Goal: Transaction & Acquisition: Purchase product/service

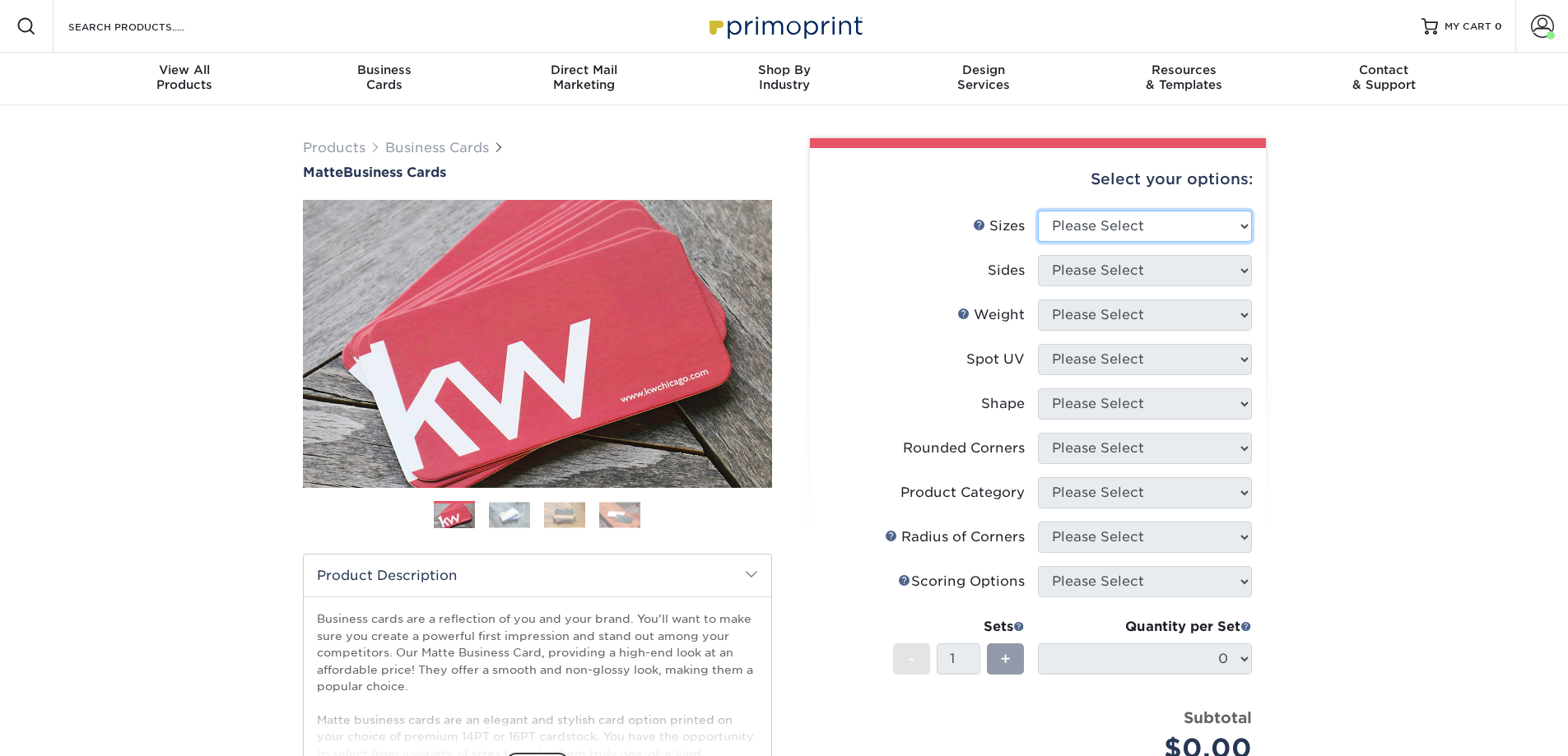
click at [1177, 224] on select "Please Select 1.5" x 3.5" - Mini 1.75" x 3.5" - Mini 2" x 2" - Square 2" x 3" -…" at bounding box center [1145, 226] width 214 height 31
select select "2.00x3.50"
click at [1038, 211] on select "Please Select 1.5" x 3.5" - Mini 1.75" x 3.5" - Mini 2" x 2" - Square 2" x 3" -…" at bounding box center [1145, 226] width 214 height 31
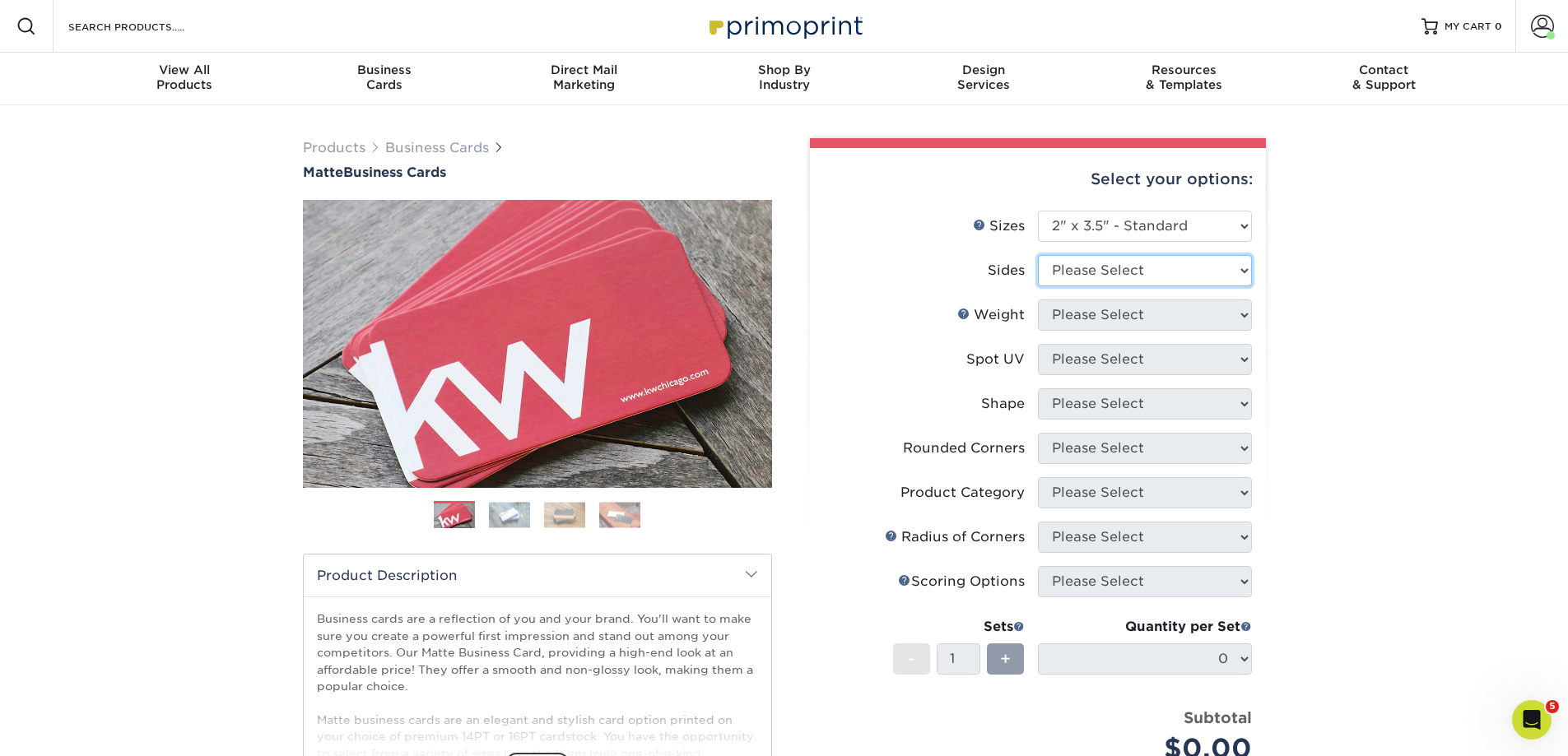
click at [1101, 269] on select "Please Select Print Both Sides Print Front Only" at bounding box center [1145, 270] width 214 height 31
select select "13abbda7-1d64-4f25-8bb2-c179b224825d"
click at [1038, 255] on select "Please Select Print Both Sides Print Front Only" at bounding box center [1145, 270] width 214 height 31
click at [1101, 323] on select "Please Select 16PT 14PT" at bounding box center [1145, 315] width 214 height 31
select select "14PT"
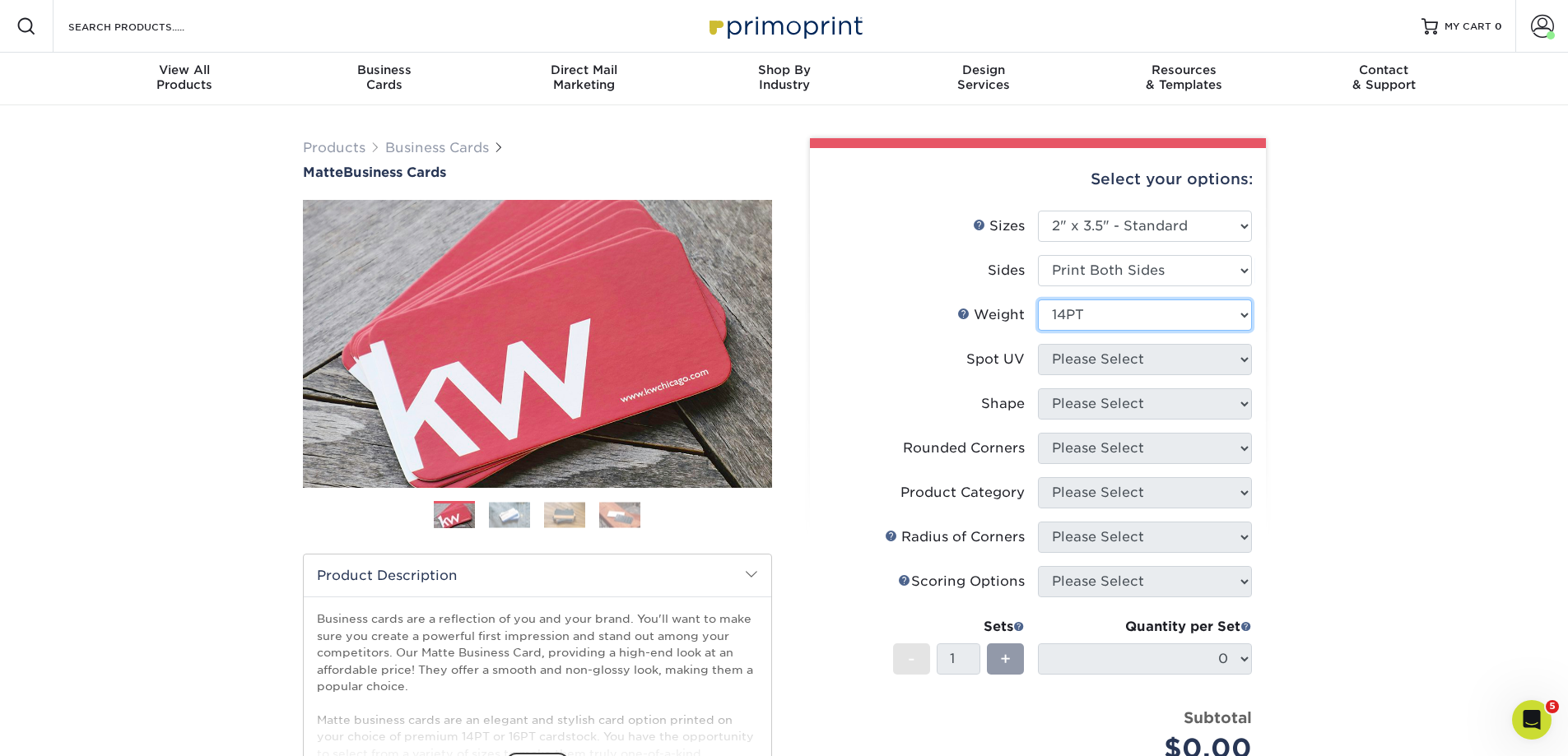
click at [1038, 300] on select "Please Select 16PT 14PT" at bounding box center [1145, 315] width 214 height 31
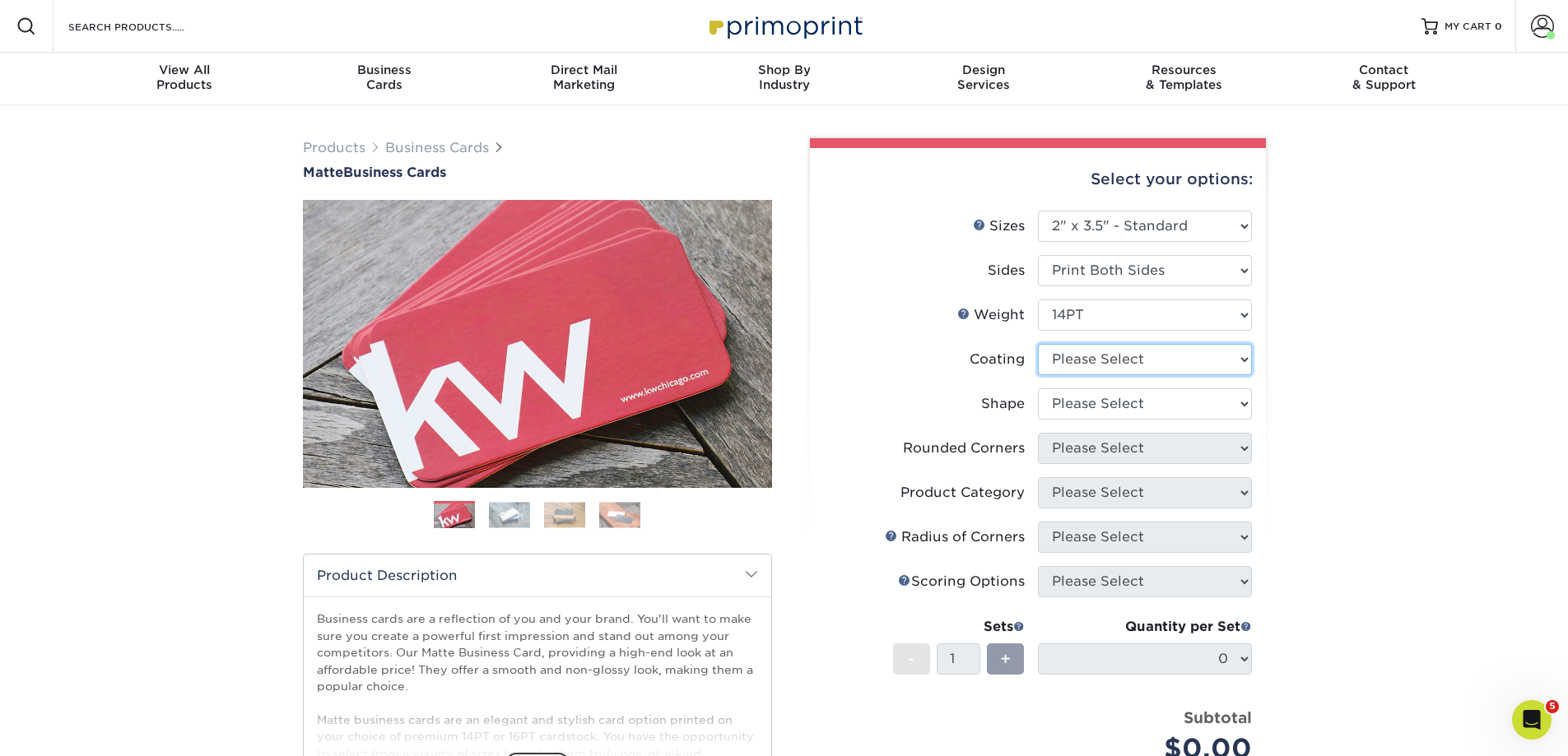
click at [1114, 364] on select at bounding box center [1145, 360] width 214 height 31
select select "121bb7b5-3b4d-429f-bd8d-bbf80e953313"
click at [1038, 344] on select at bounding box center [1145, 360] width 214 height 31
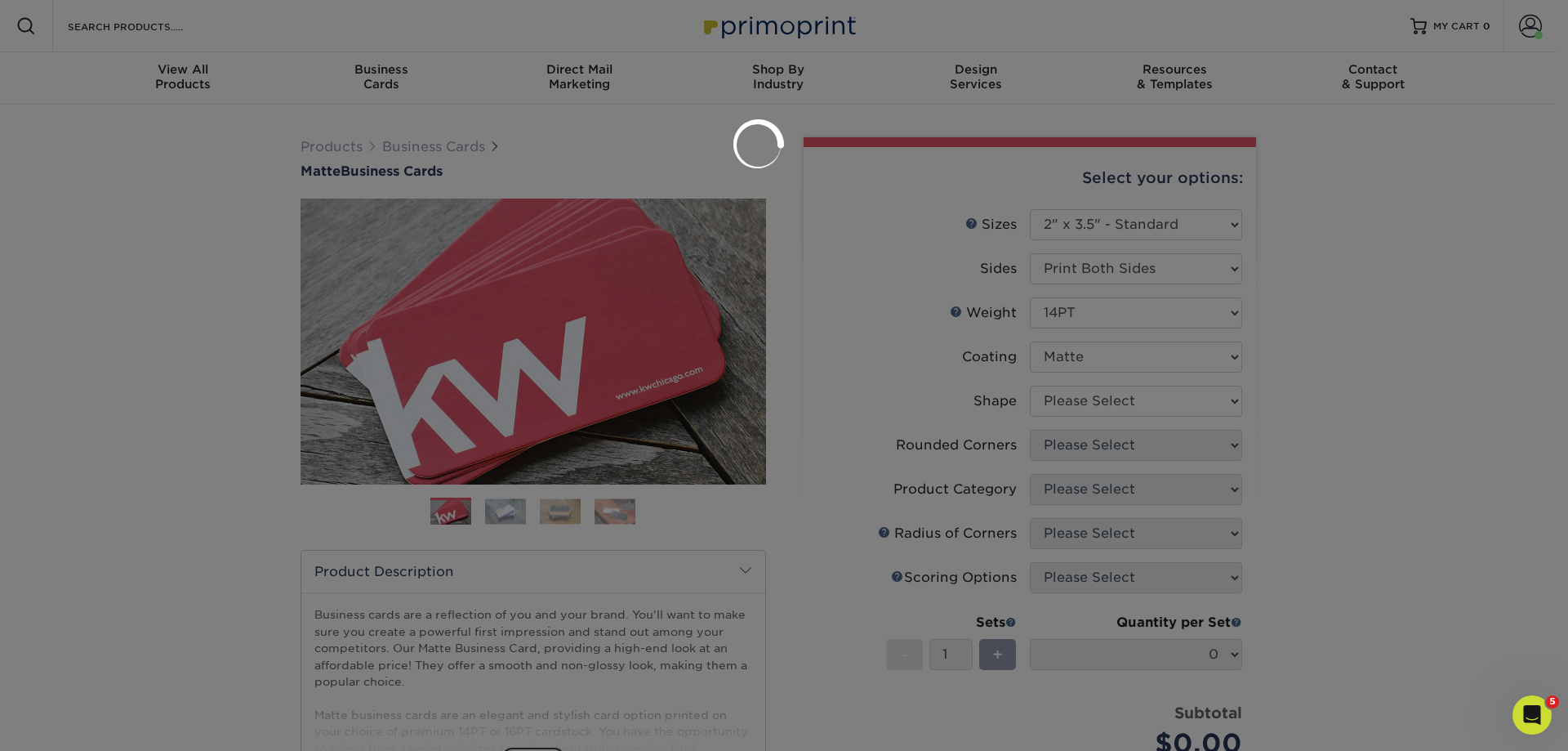
click at [1103, 398] on div at bounding box center [784, 376] width 1568 height 751
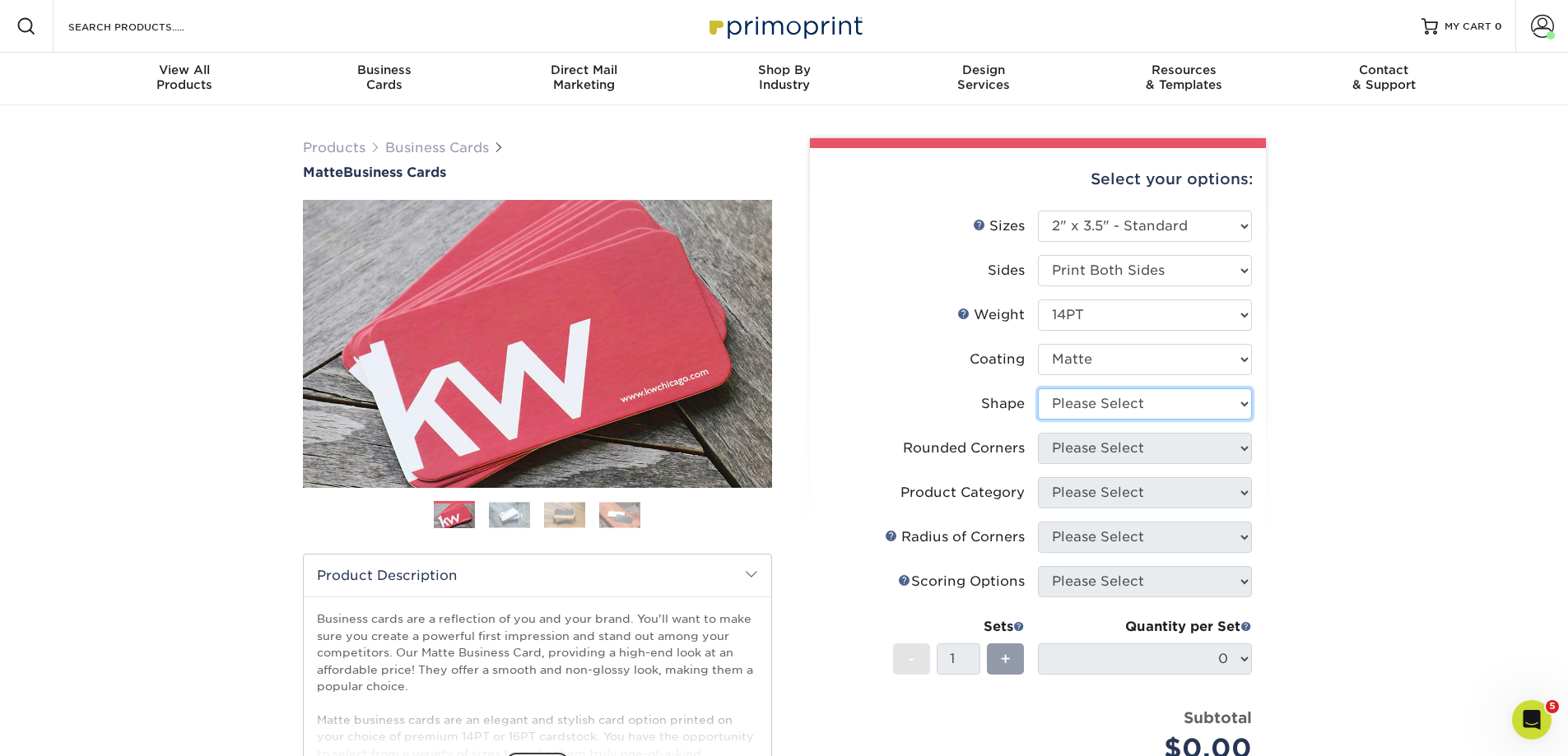
click at [1103, 406] on select "Please Select Standard" at bounding box center [1145, 404] width 214 height 31
select select "standard"
click at [1038, 388] on select "Please Select Standard" at bounding box center [1145, 404] width 214 height 31
click at [1098, 450] on select "Please Select Yes - Round 2 Corners Yes - Round 4 Corners No" at bounding box center [1145, 448] width 214 height 31
select select "0"
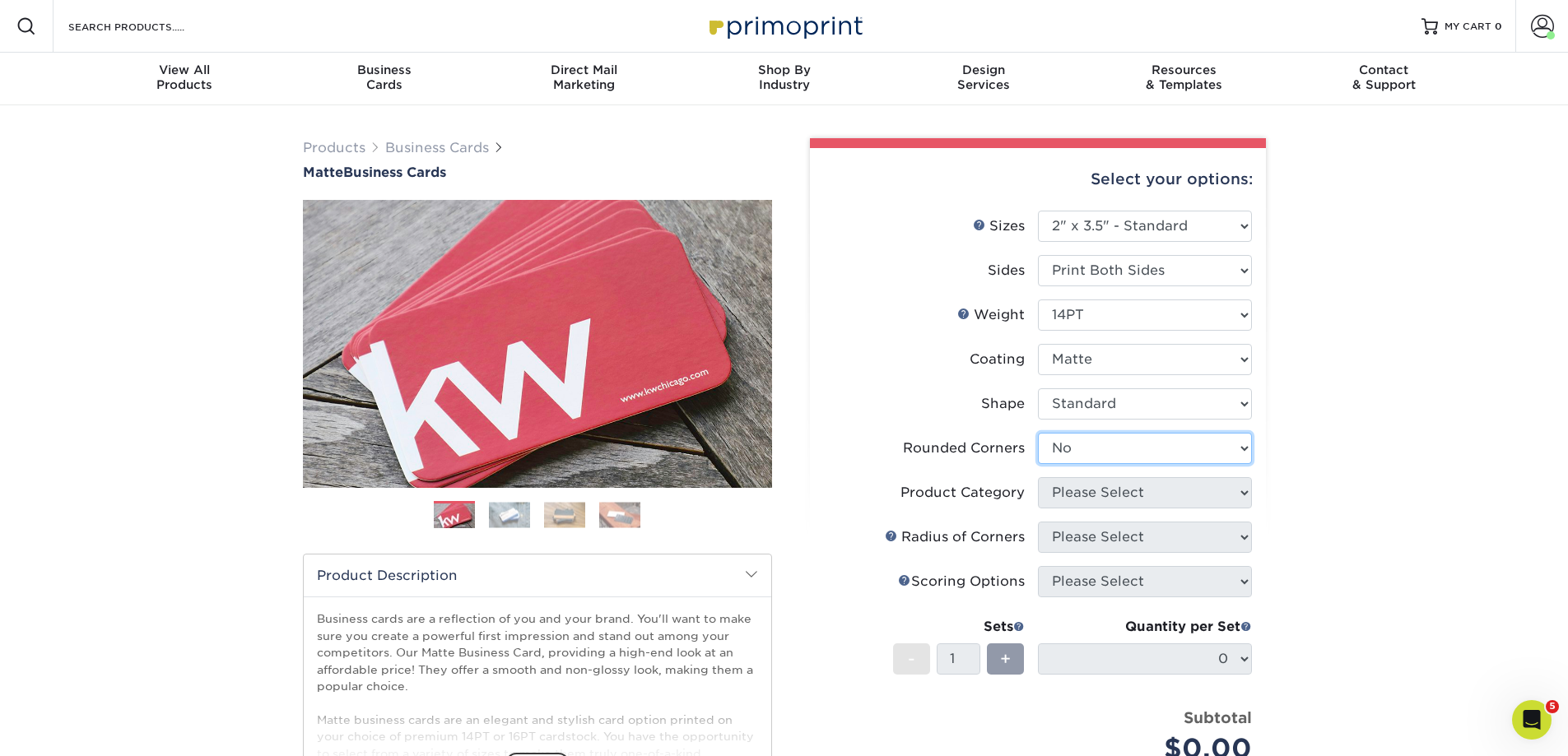
click at [1038, 432] on select "Please Select Yes - Round 2 Corners Yes - Round 4 Corners No" at bounding box center [1145, 448] width 214 height 31
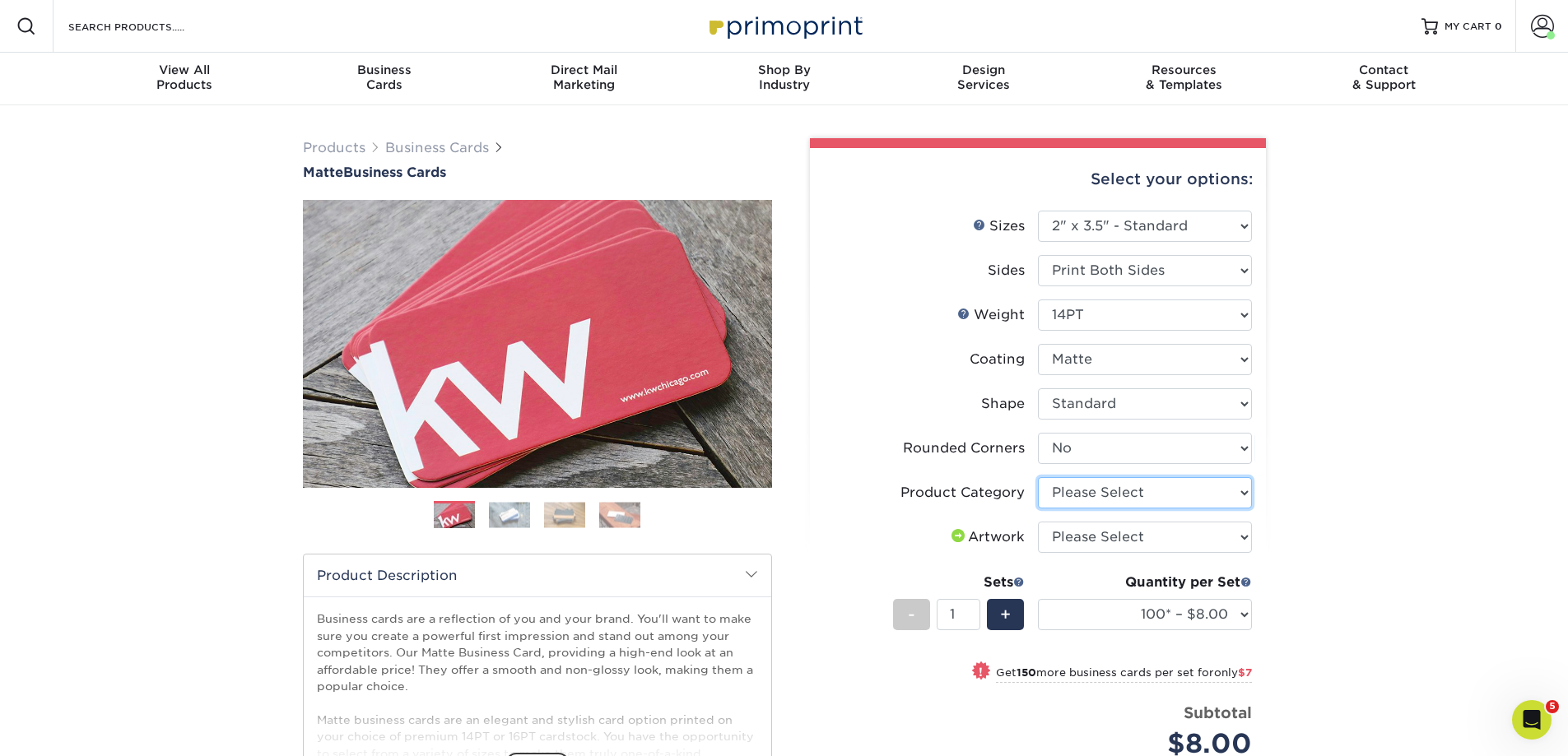
click at [1100, 487] on select "Please Select Business Cards" at bounding box center [1145, 493] width 214 height 31
select select "3b5148f1-0588-4f88-a218-97bcfdce65c1"
click at [1038, 477] on select "Please Select Business Cards" at bounding box center [1145, 493] width 214 height 31
click at [1096, 540] on select "Please Select I will upload files I need a design - $100" at bounding box center [1145, 537] width 214 height 31
select select "upload"
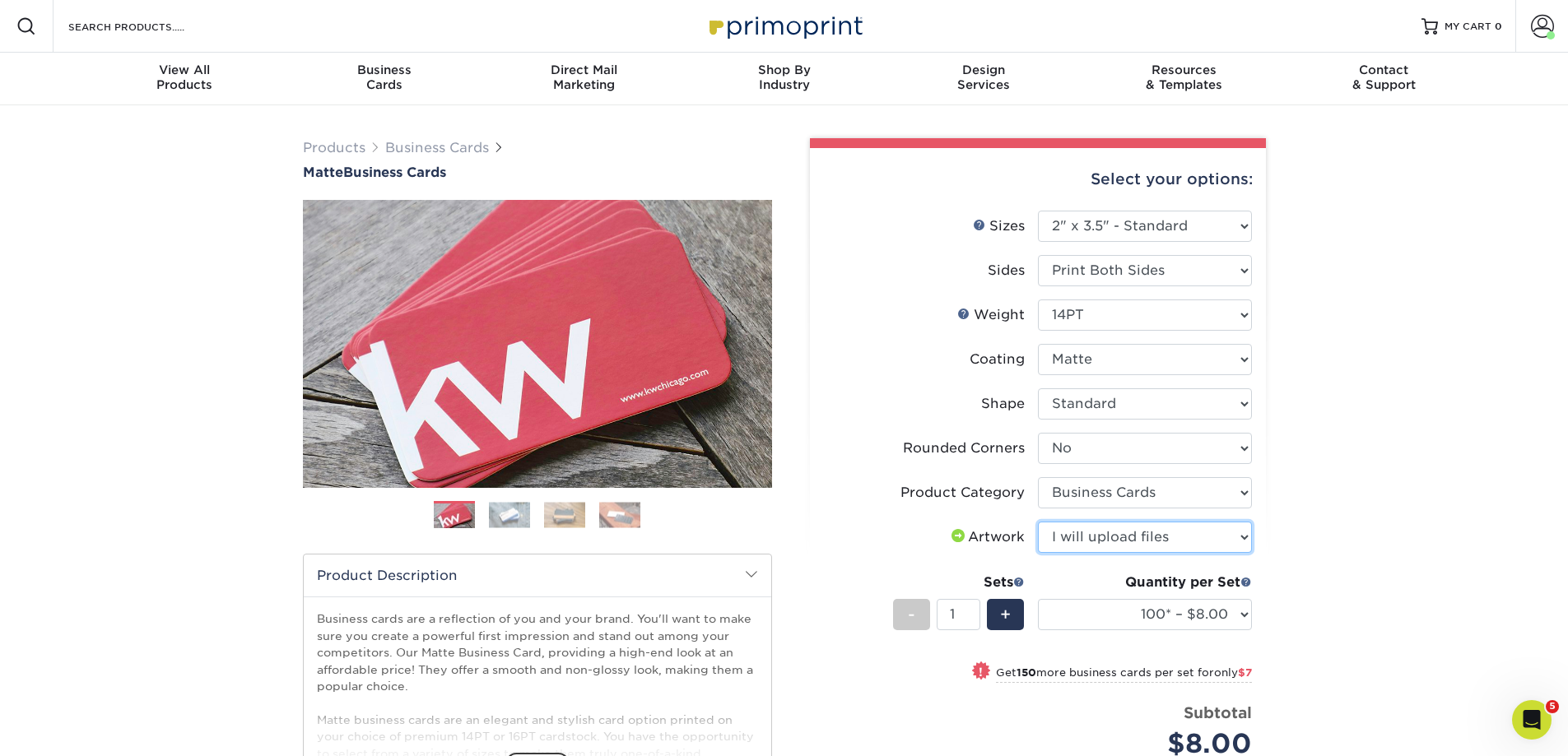
click at [1038, 521] on select "Please Select I will upload files I need a design - $100" at bounding box center [1145, 537] width 214 height 31
click at [1078, 615] on select "100* – $8.00 250* – $15.00 500 – $30.00 1000 – $37.00 2500 – $66.00 5000 – $127…" at bounding box center [1145, 614] width 214 height 31
select select "250* – $15.00"
click at [1038, 599] on select "100* – $8.00 250* – $15.00 500 – $30.00 1000 – $37.00 2500 – $66.00 5000 – $127…" at bounding box center [1145, 614] width 214 height 31
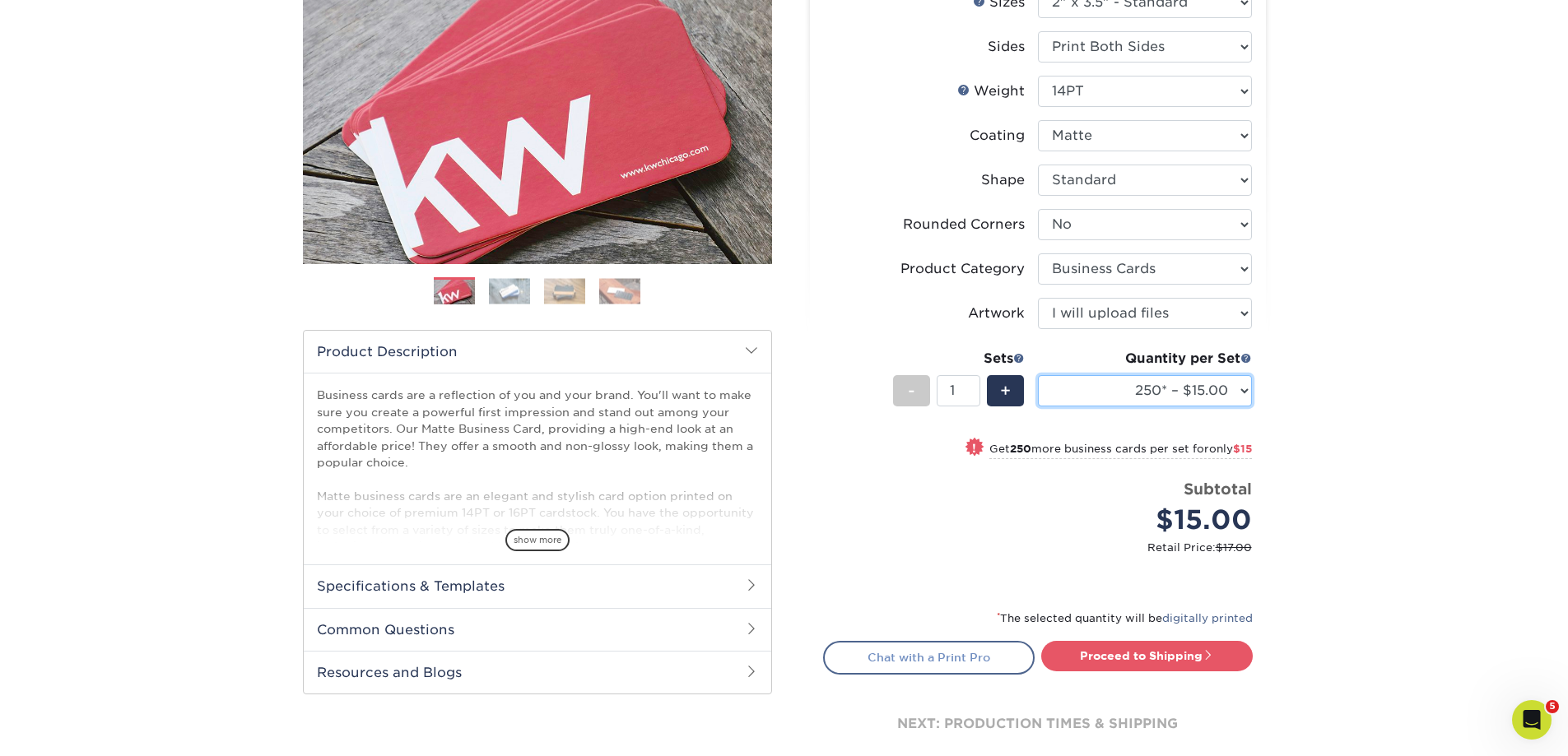
scroll to position [246, 0]
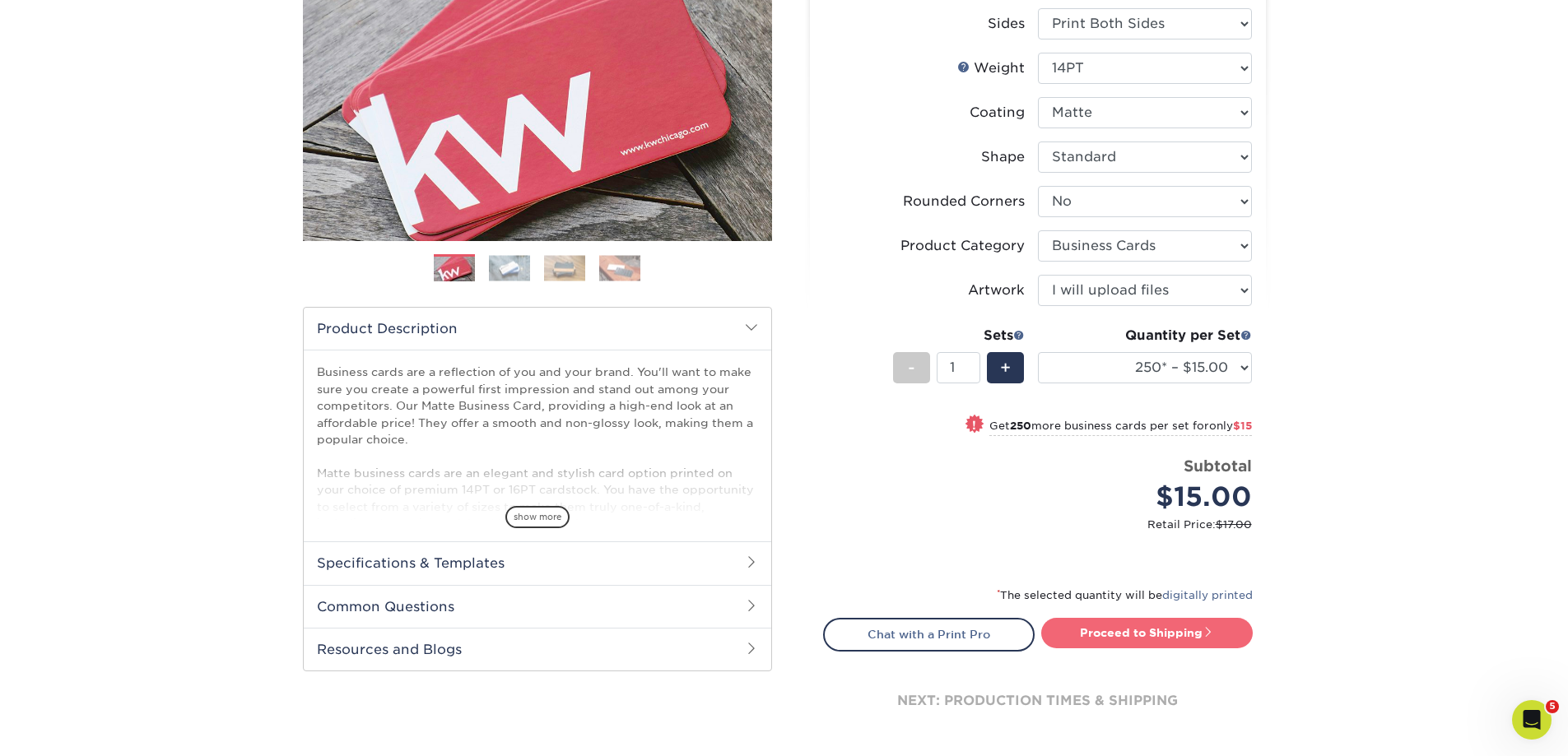
click at [1133, 620] on link "Proceed to Shipping" at bounding box center [1147, 633] width 212 height 29
type input "Set 1"
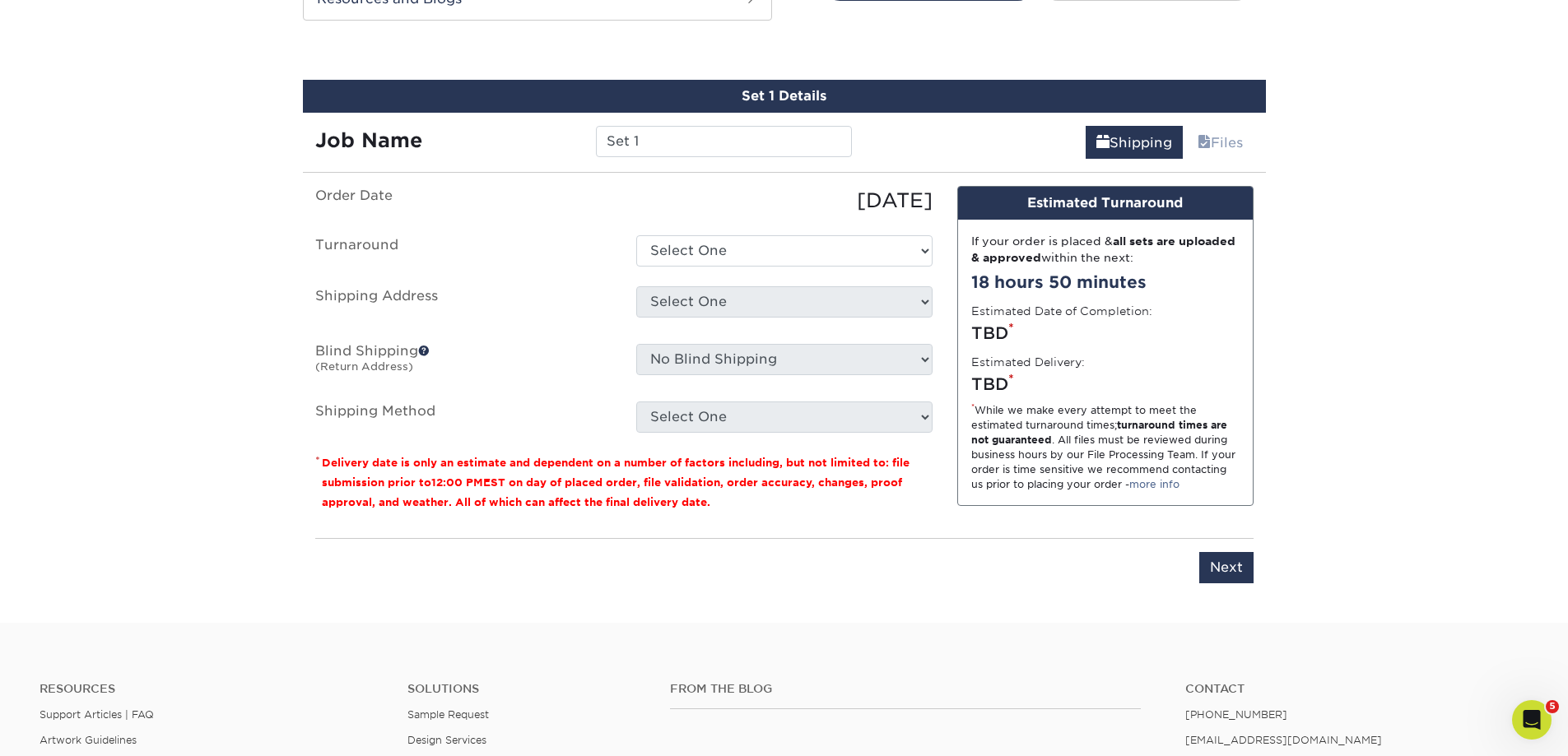
scroll to position [910, 0]
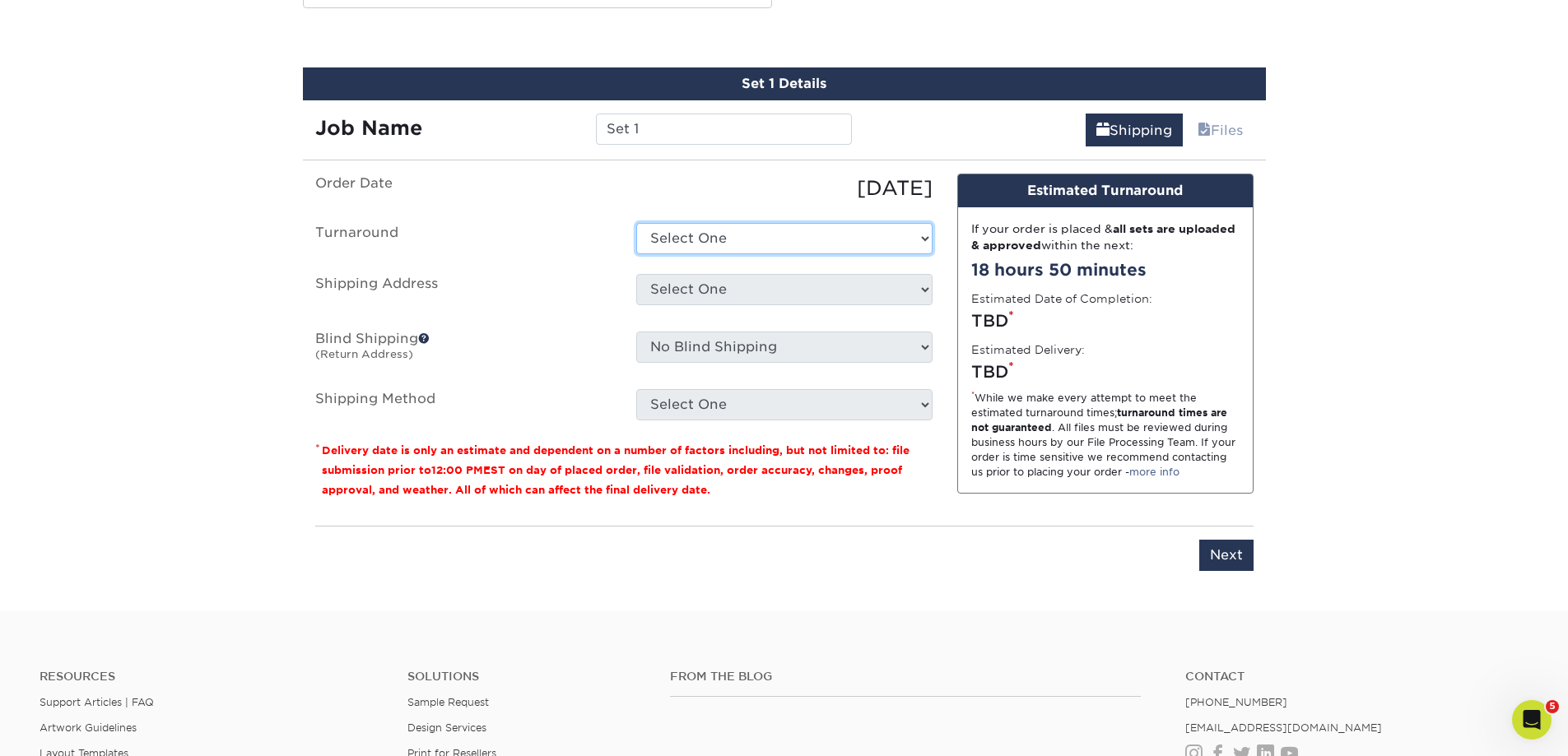
click at [686, 229] on select "Select One 2-4 Business Days 2 Day Next Business Day" at bounding box center [784, 238] width 296 height 31
select select "56f96fba-ecd4-4e1b-a4a4-6bff8fef1ff9"
click at [636, 223] on select "Select One 2-4 Business Days 2 Day Next Business Day" at bounding box center [784, 238] width 296 height 31
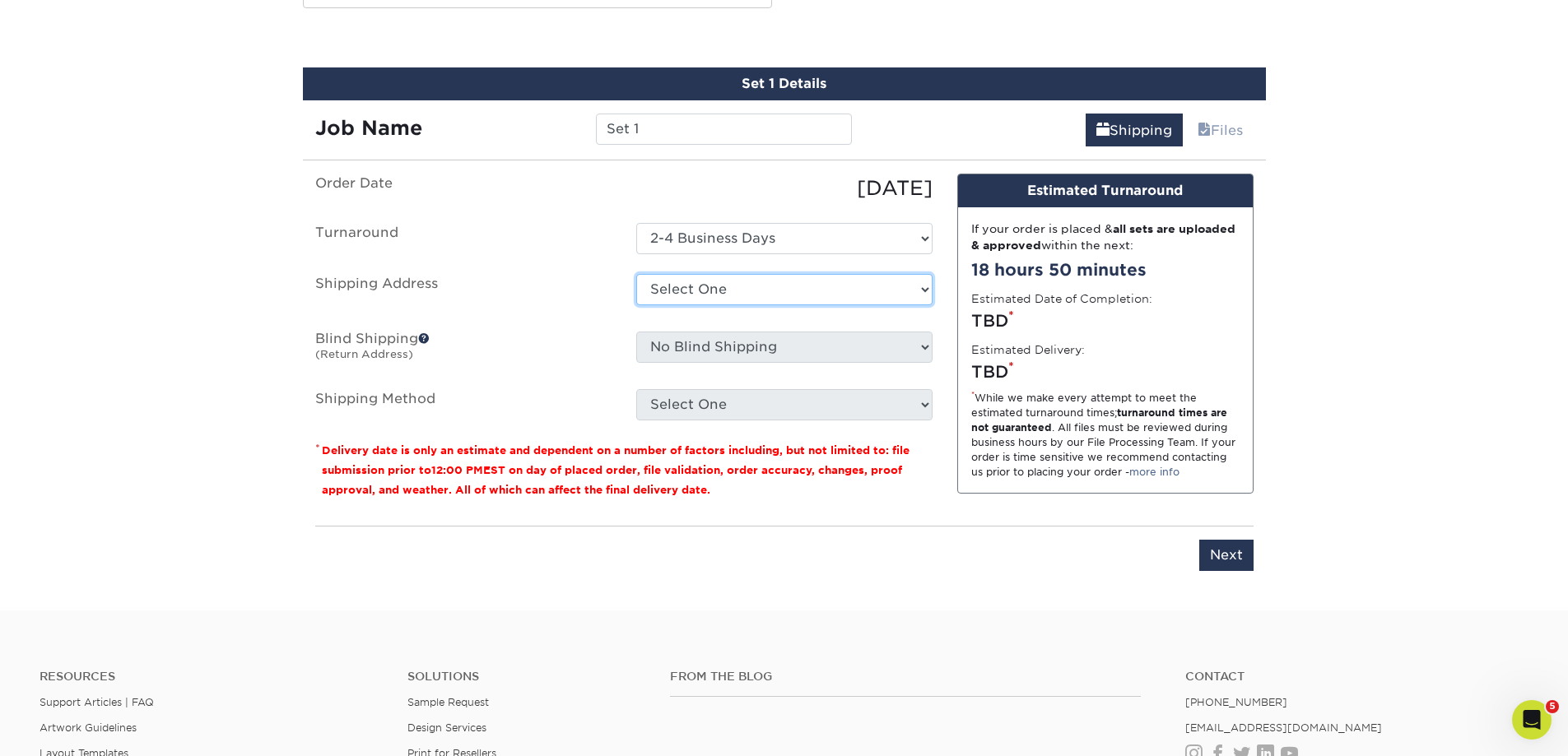
click at [688, 282] on select "Select One Adam Bush Ajand Zolfaghari Akshay Bhati Alex Holzhausen Alex Schiefe…" at bounding box center [784, 290] width 296 height 31
select select "261702"
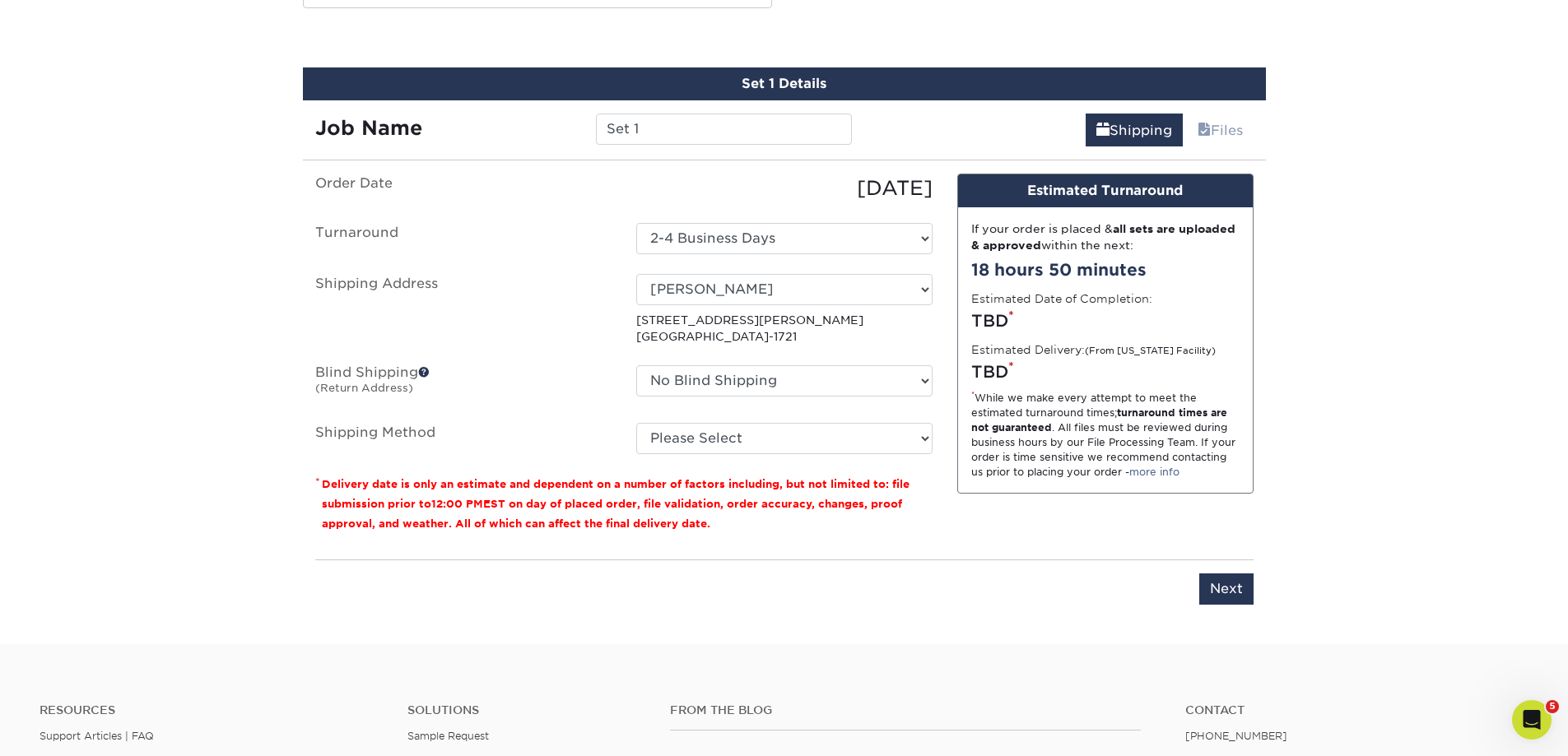
click at [716, 382] on select "No Blind Shipping Adam Bush Ajand Zolfaghari Akshay Bhati Alex Holzhausen Alex …" at bounding box center [784, 381] width 296 height 31
click at [580, 331] on label "Shipping Address" at bounding box center [463, 310] width 321 height 72
click at [706, 440] on select "Please Select Ground Shipping (+$7.84) 3 Day Shipping Service (+$20.04) 2 Day A…" at bounding box center [784, 439] width 296 height 31
select select "03"
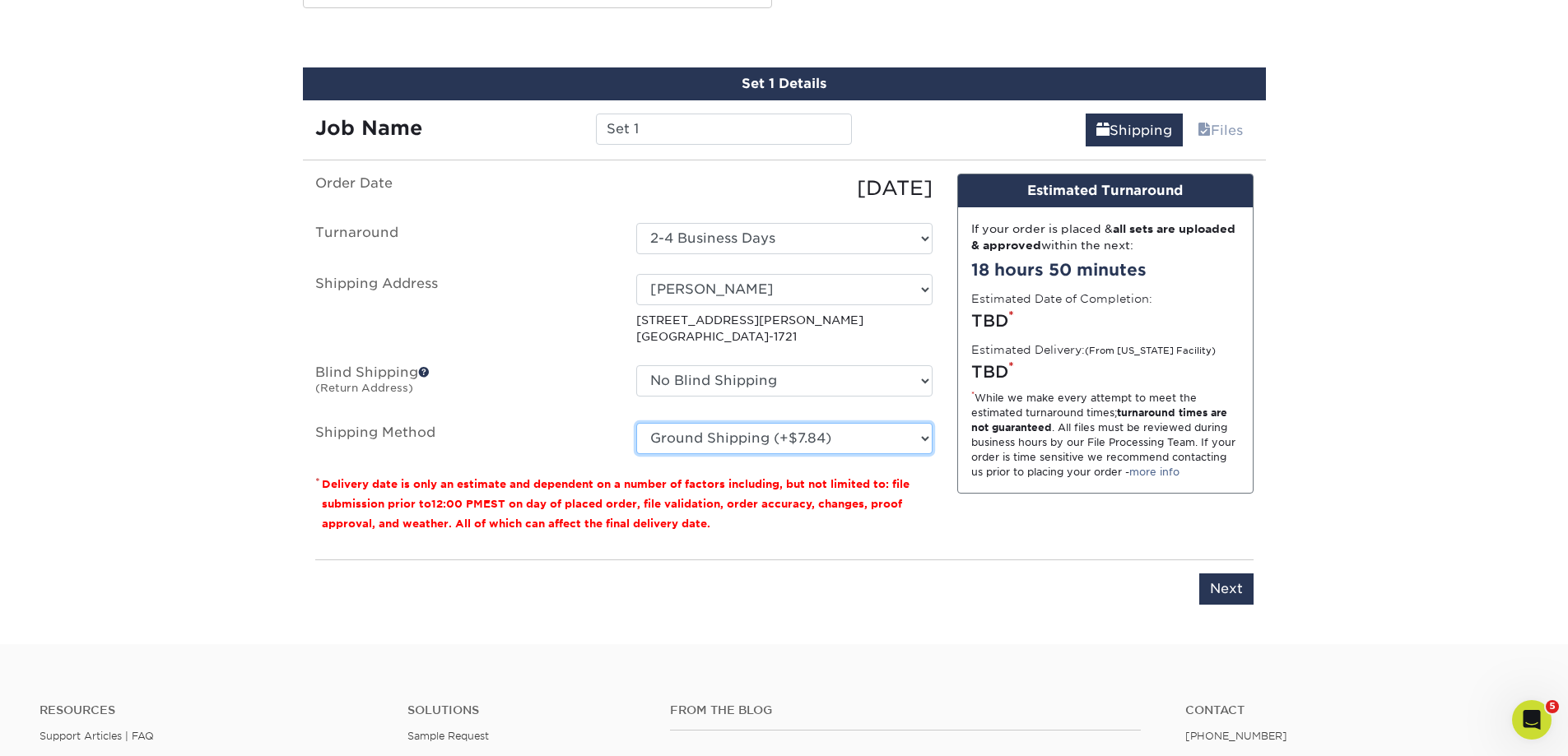
click at [636, 423] on select "Please Select Ground Shipping (+$7.84) 3 Day Shipping Service (+$20.04) 2 Day A…" at bounding box center [784, 439] width 296 height 31
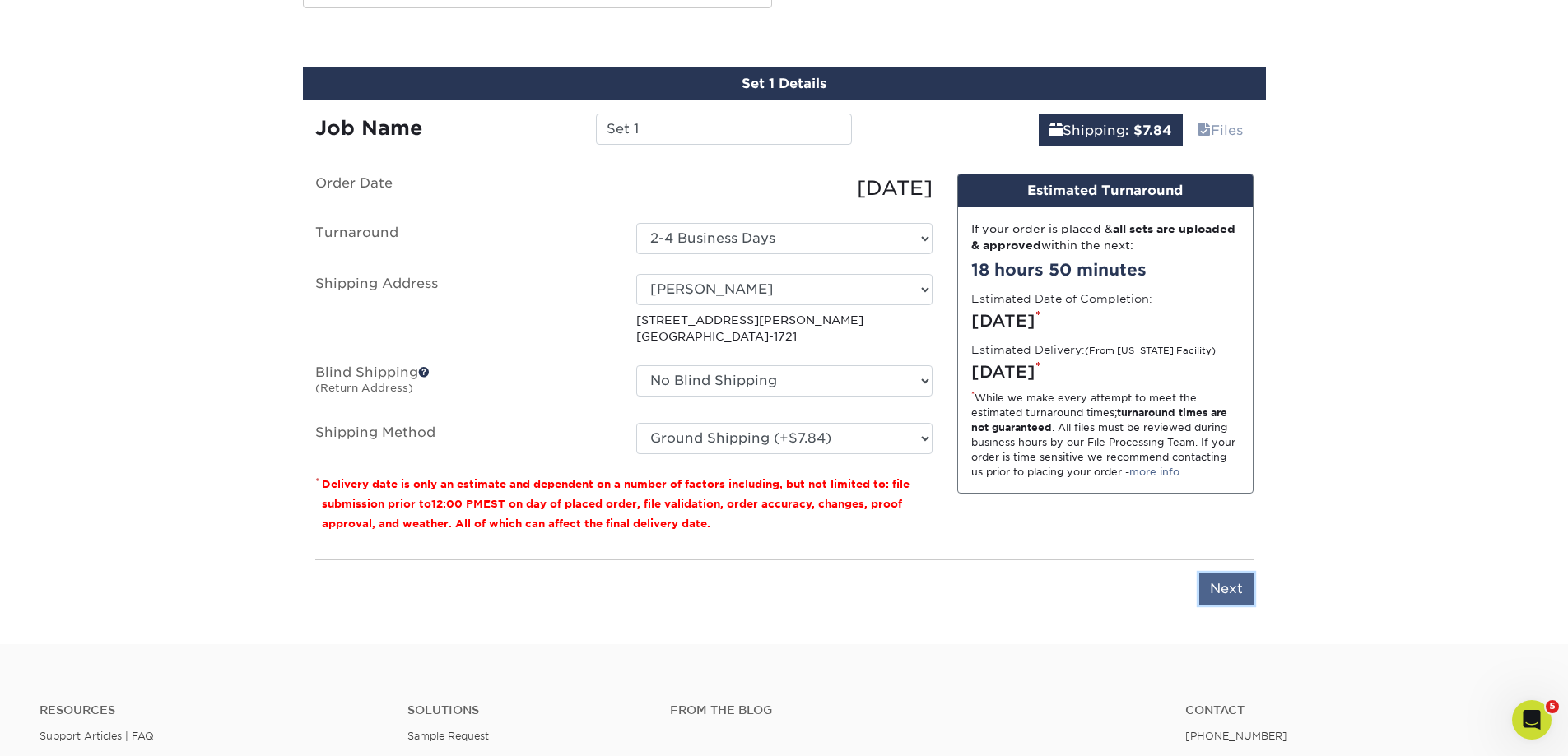
click at [1235, 583] on input "Next" at bounding box center [1226, 589] width 54 height 31
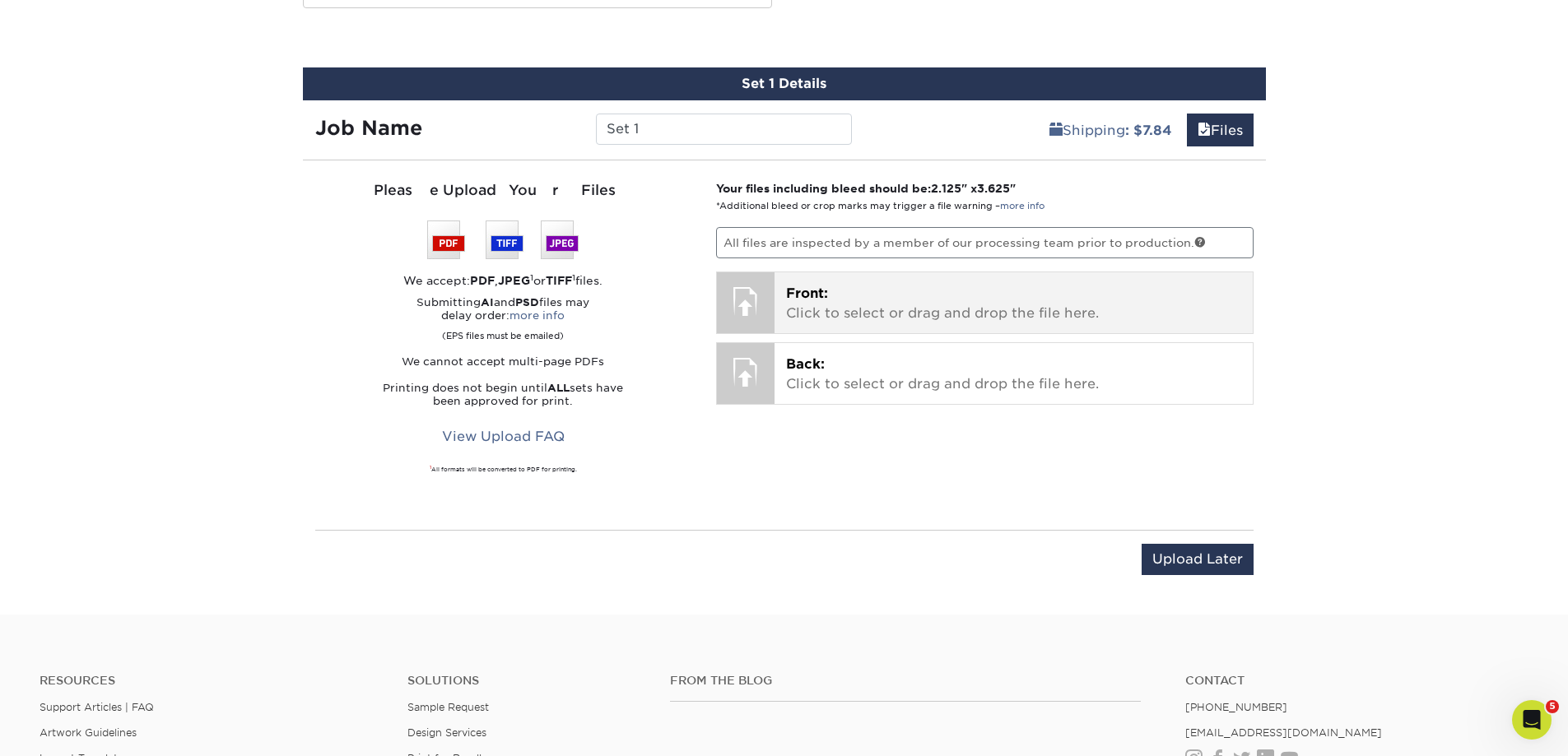
click at [863, 315] on p "Front: Click to select or drag and drop the file here." at bounding box center [1013, 304] width 455 height 40
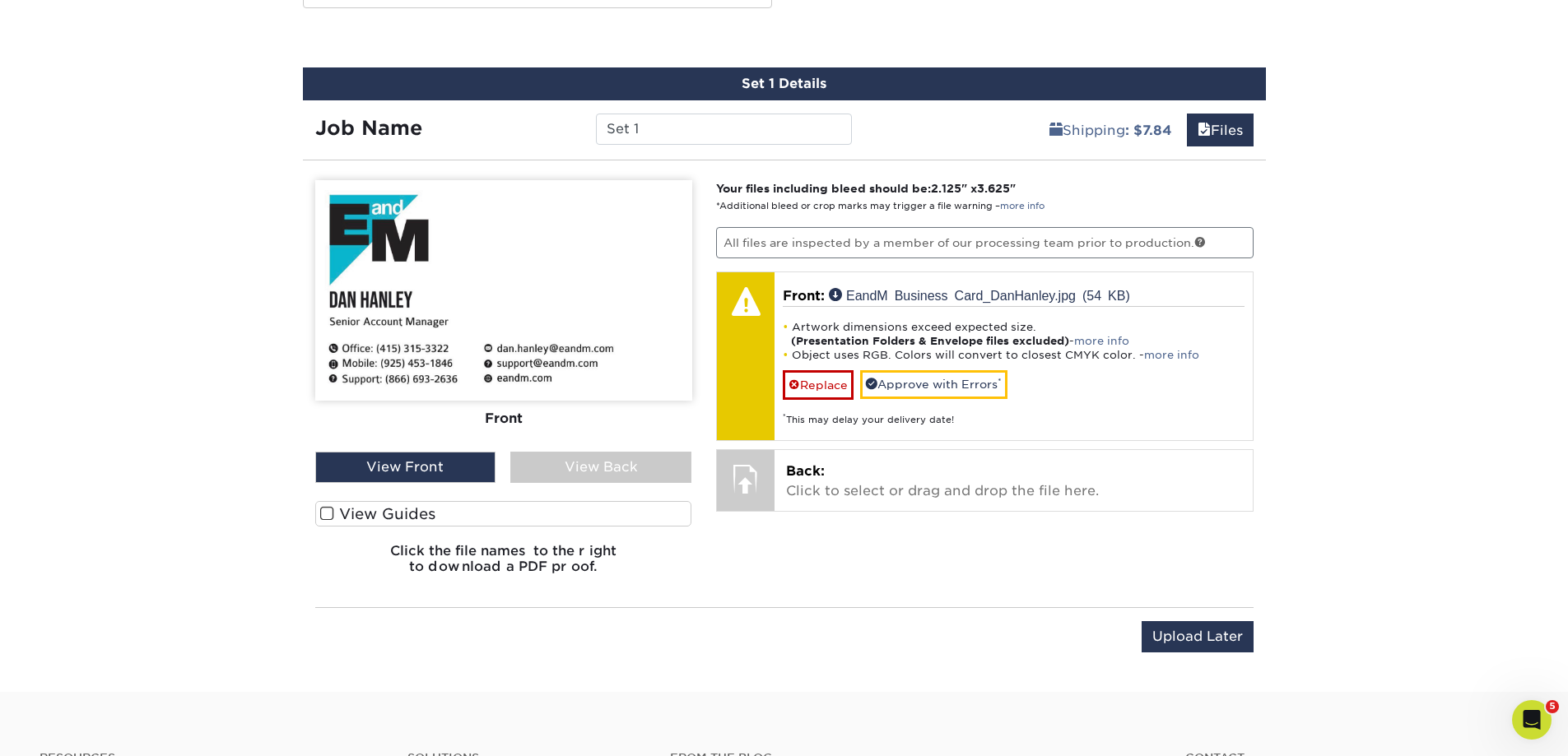
click at [338, 516] on label "View Guides" at bounding box center [504, 514] width 377 height 26
click at [0, 0] on input "View Guides" at bounding box center [0, 0] width 0 height 0
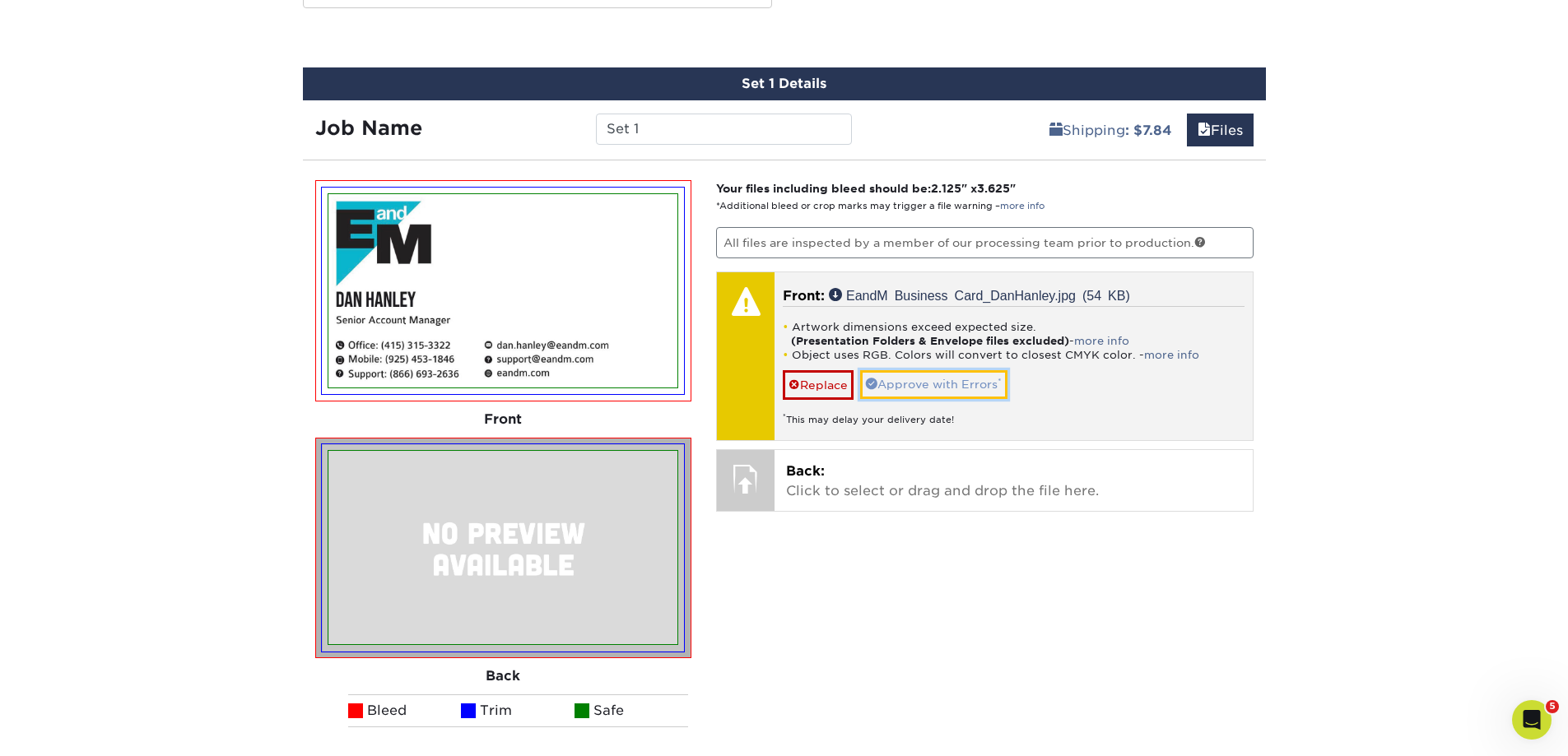
click at [944, 385] on link "Approve with Errors *" at bounding box center [934, 384] width 147 height 28
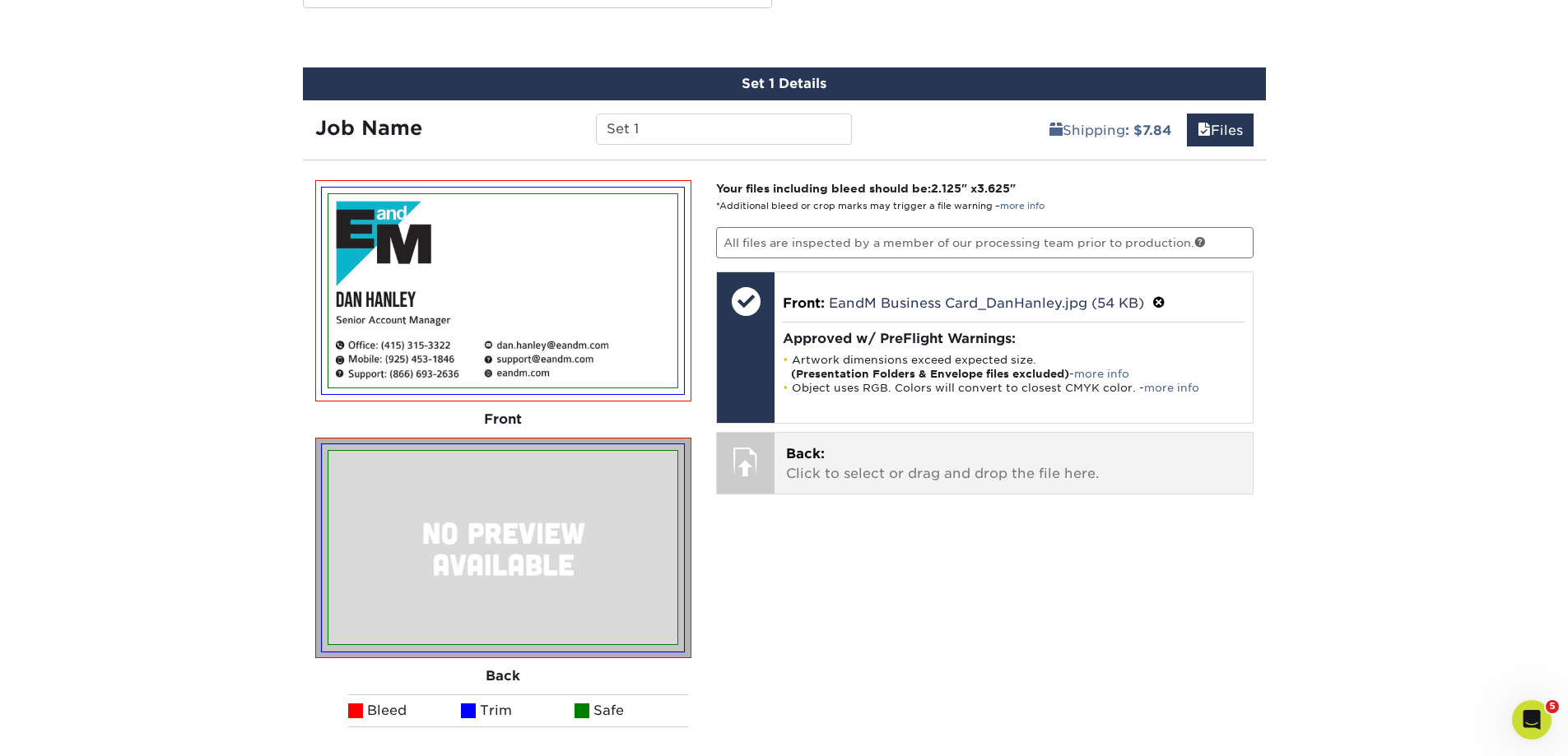
click at [868, 477] on p "Back: Click to select or drag and drop the file here." at bounding box center [1013, 464] width 455 height 40
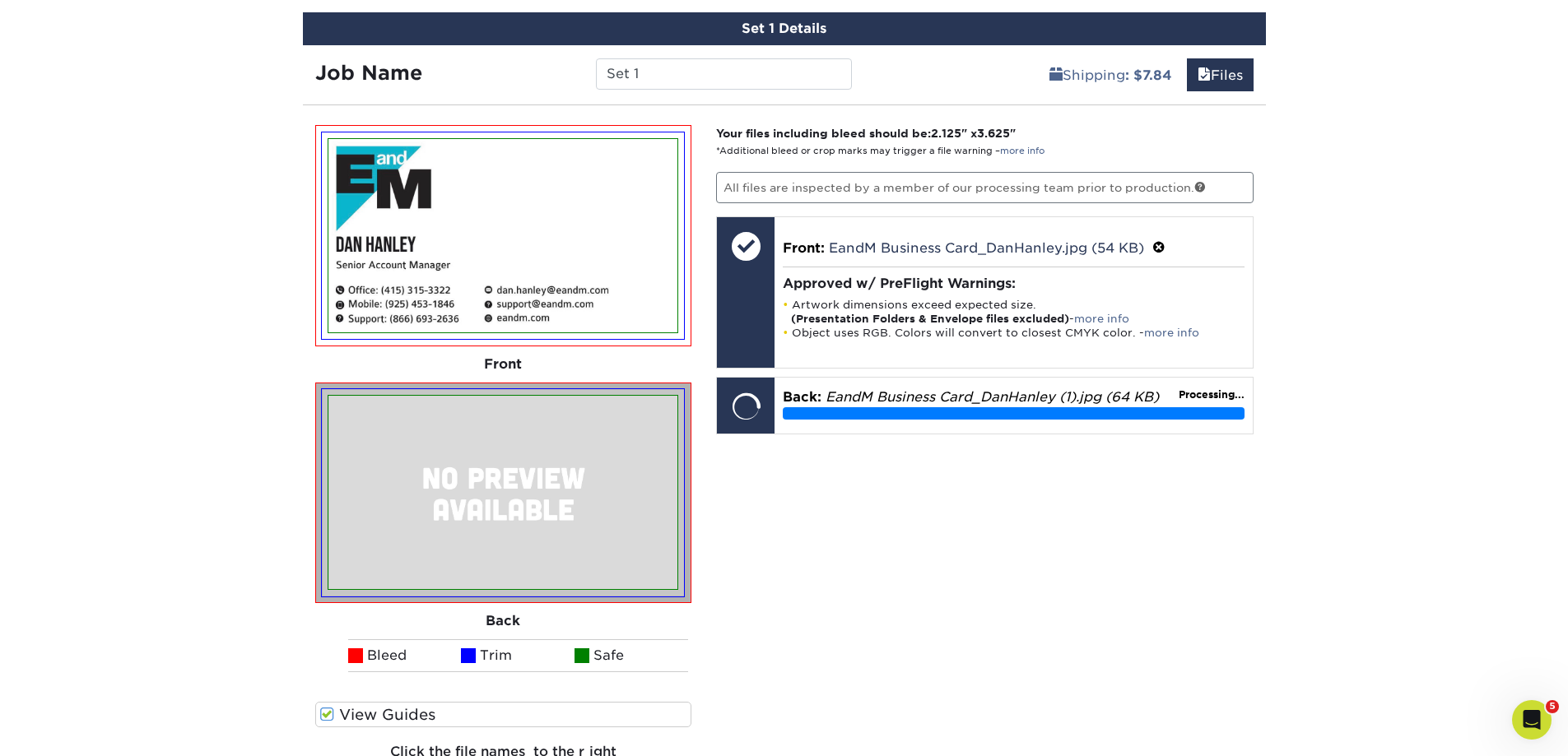
scroll to position [992, 0]
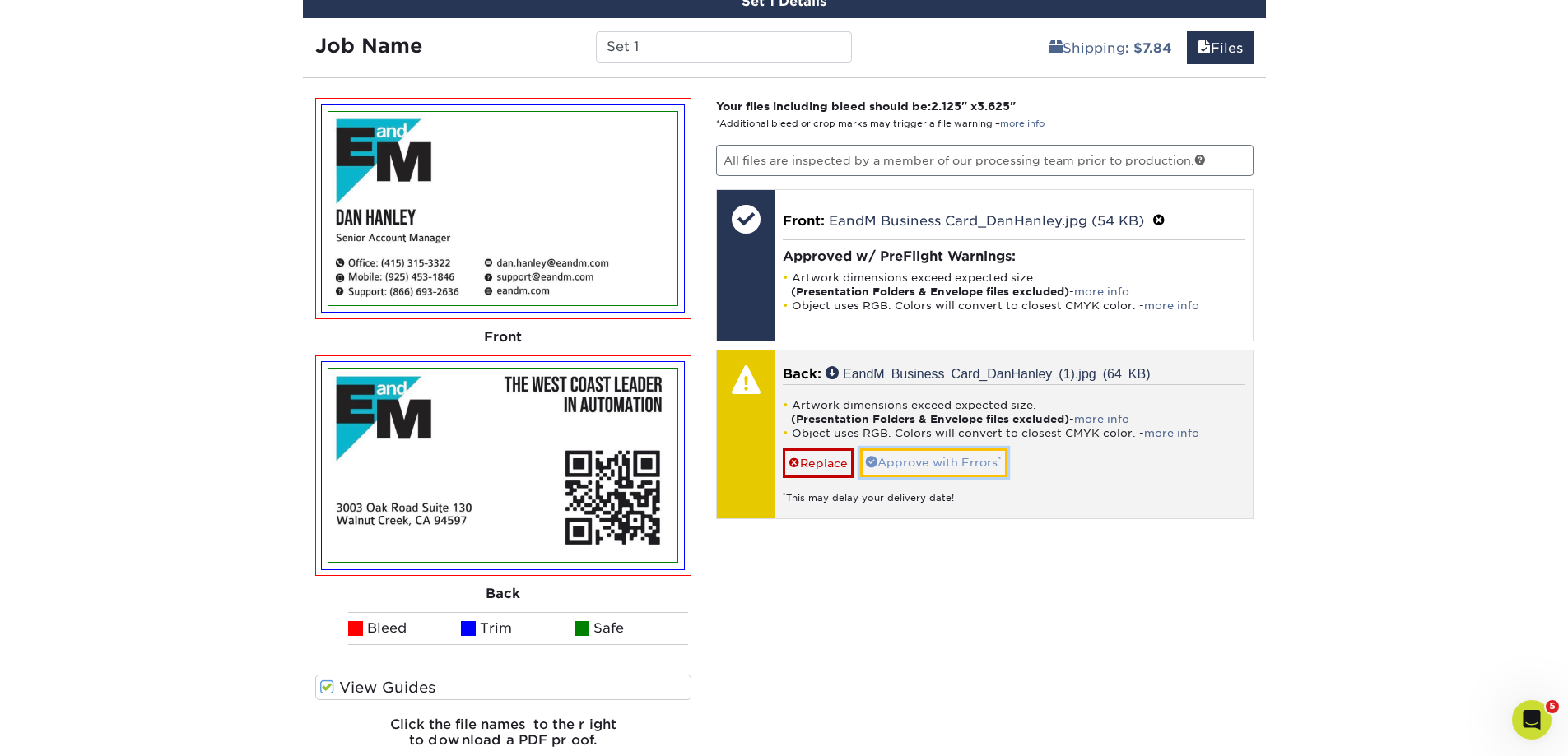
click at [930, 465] on link "Approve with Errors *" at bounding box center [934, 462] width 147 height 28
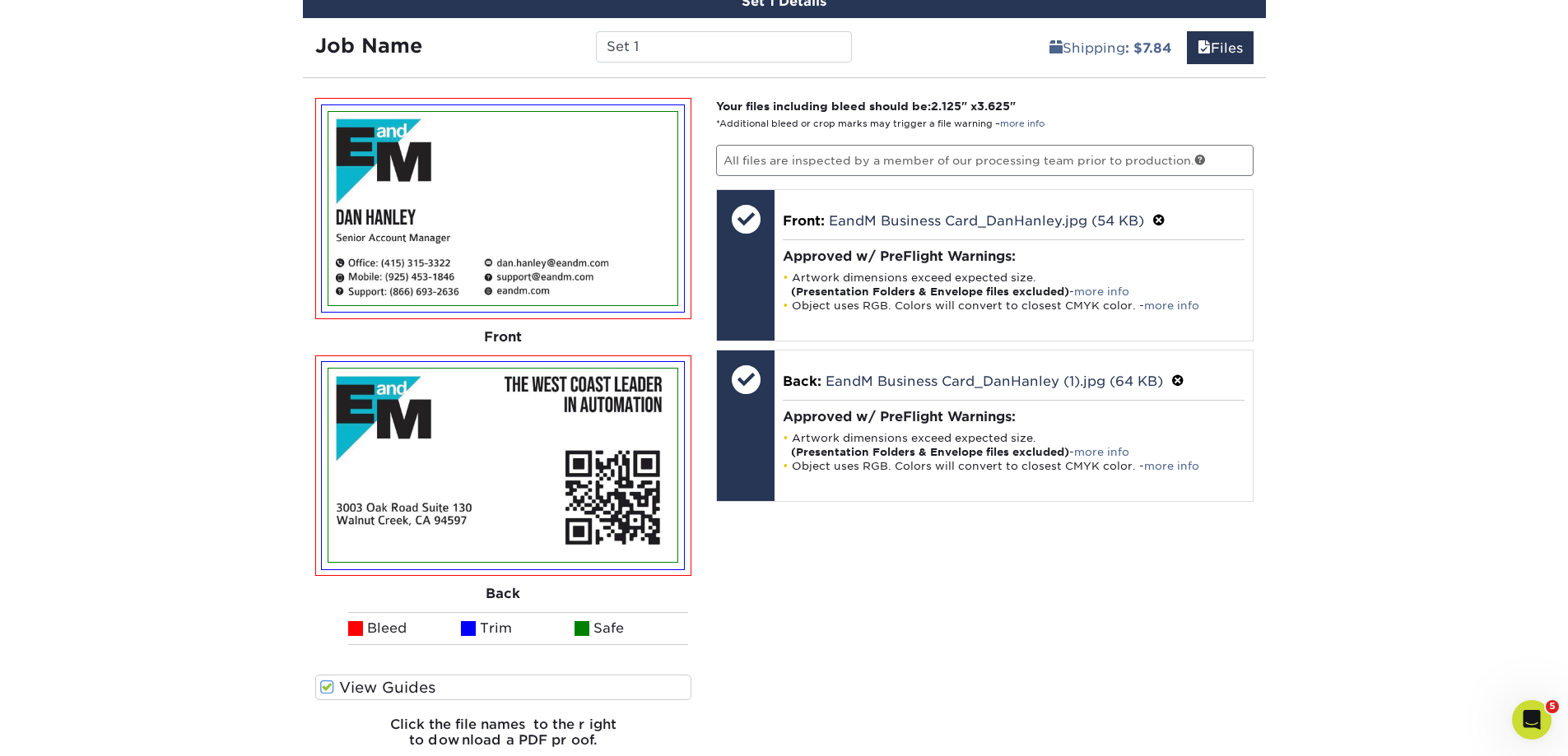
click at [811, 602] on div "Your files including bleed should be: 2.125 " x 3.625 " *Additional bleed or cr…" at bounding box center [985, 430] width 562 height 664
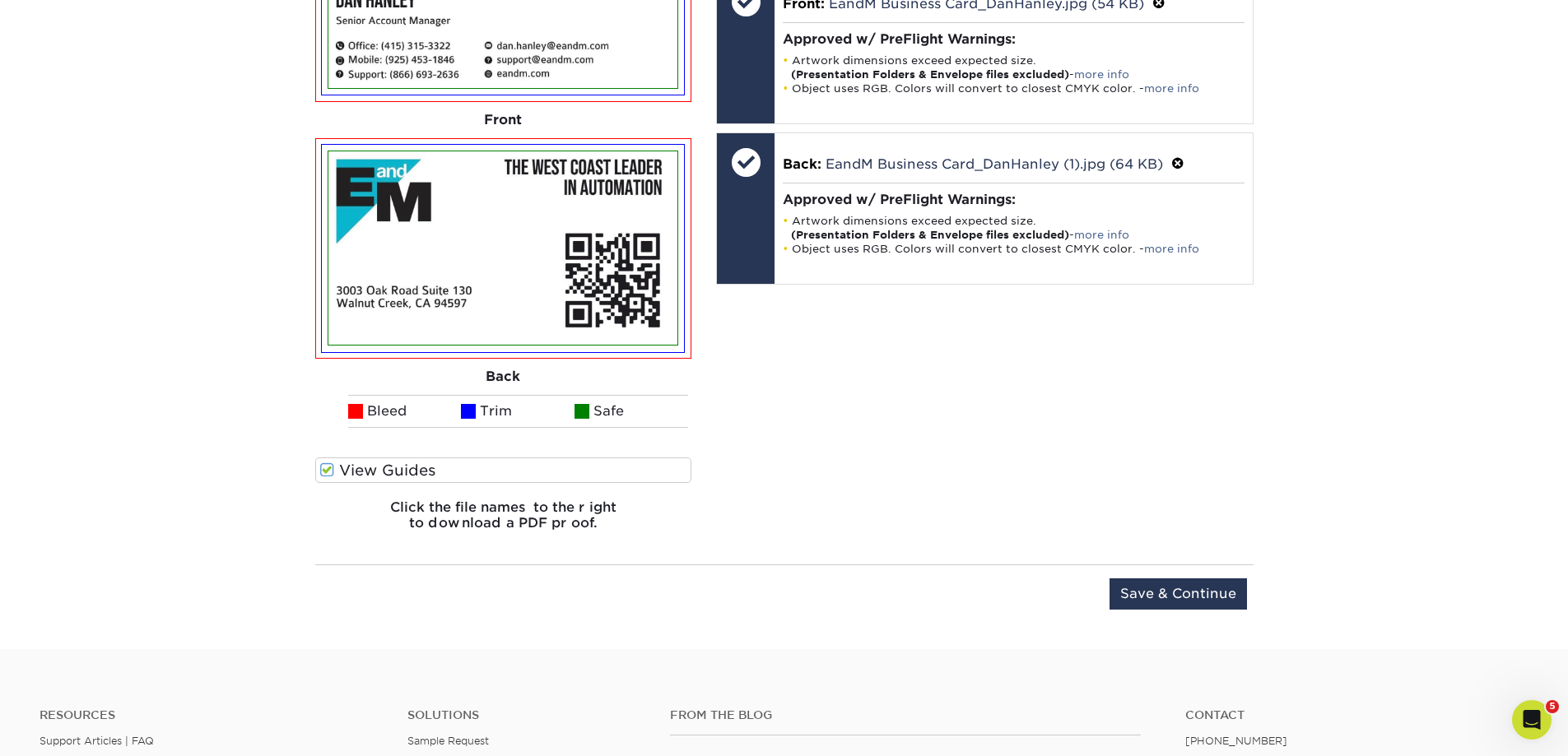
scroll to position [1239, 0]
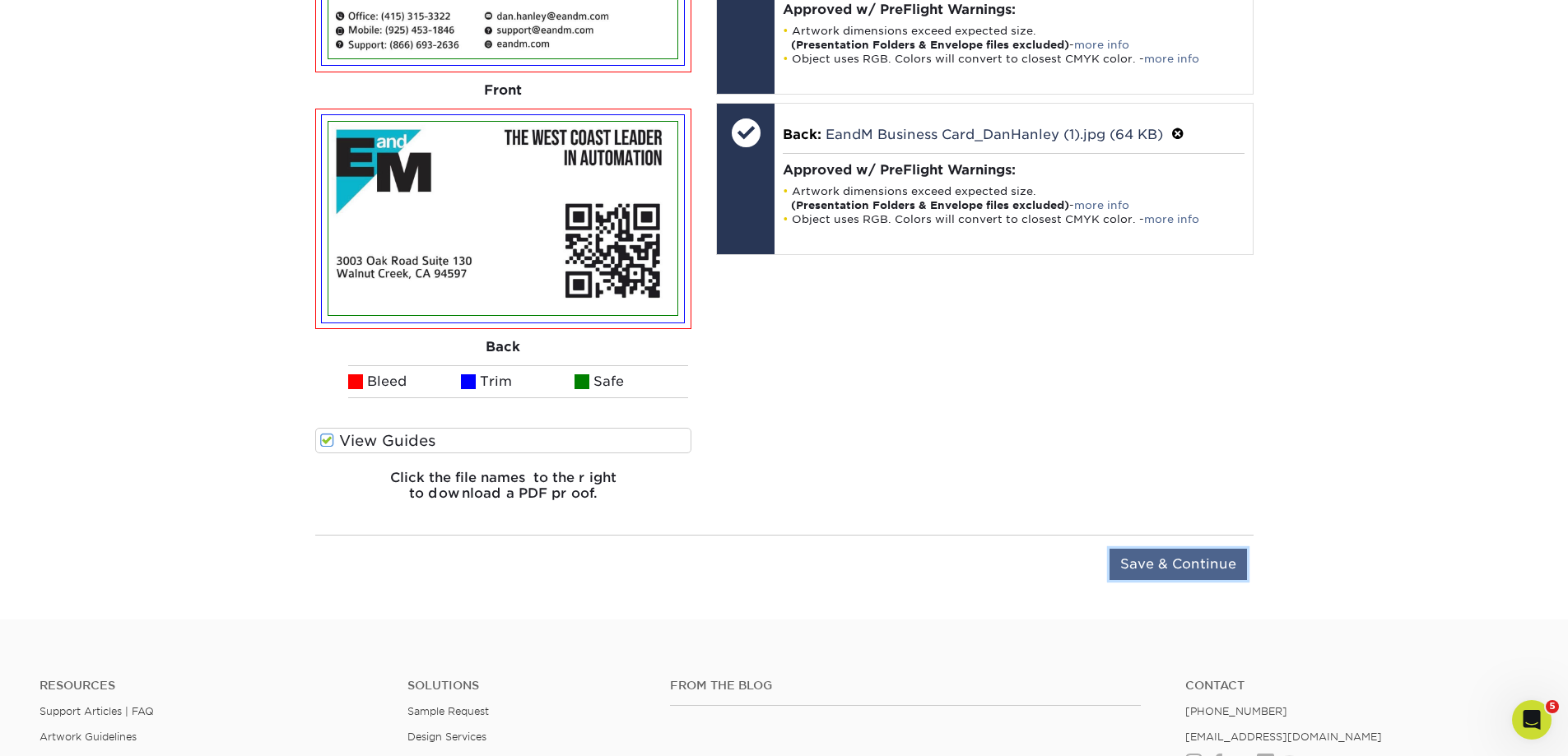
click at [1168, 549] on input "Save & Continue" at bounding box center [1178, 565] width 137 height 31
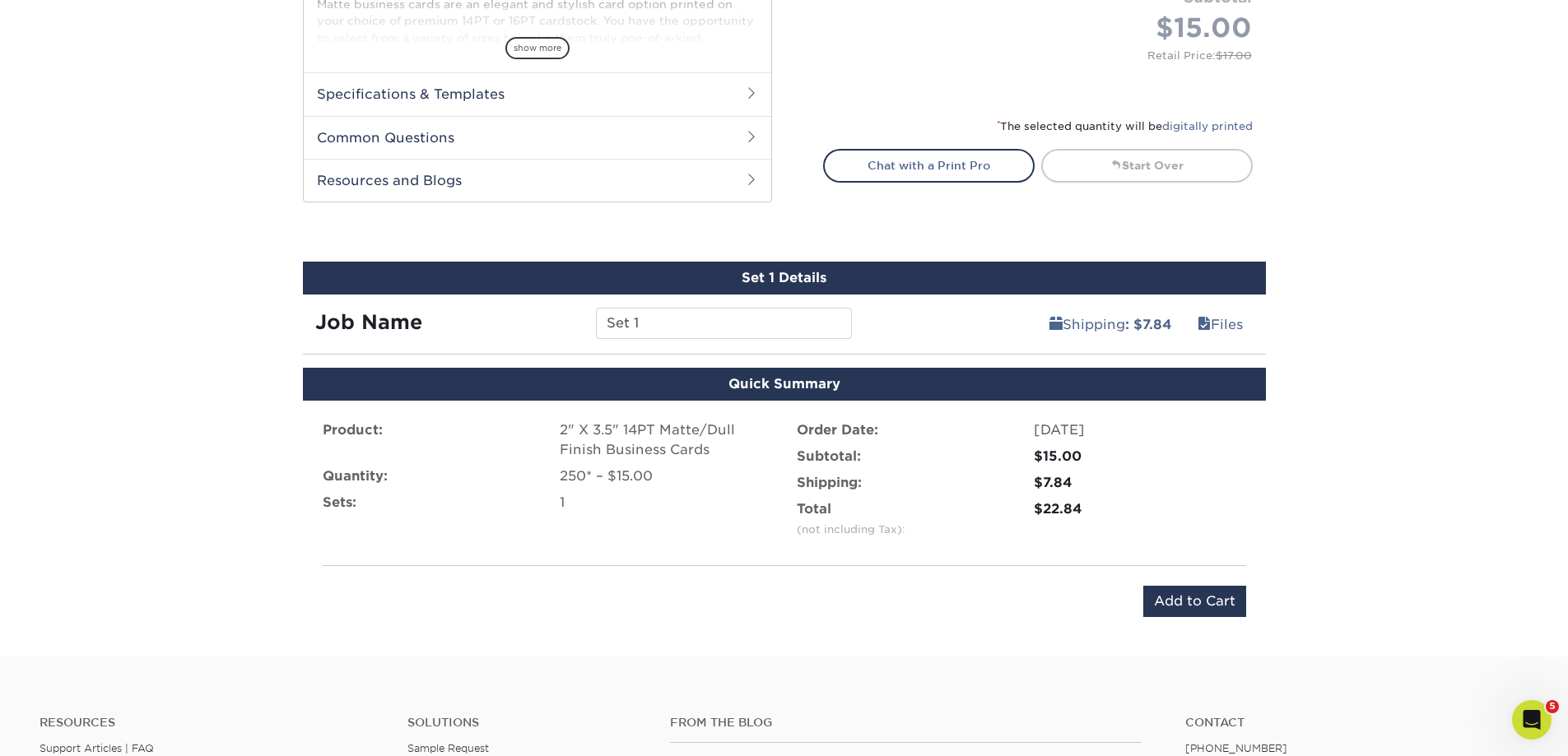
scroll to position [686, 0]
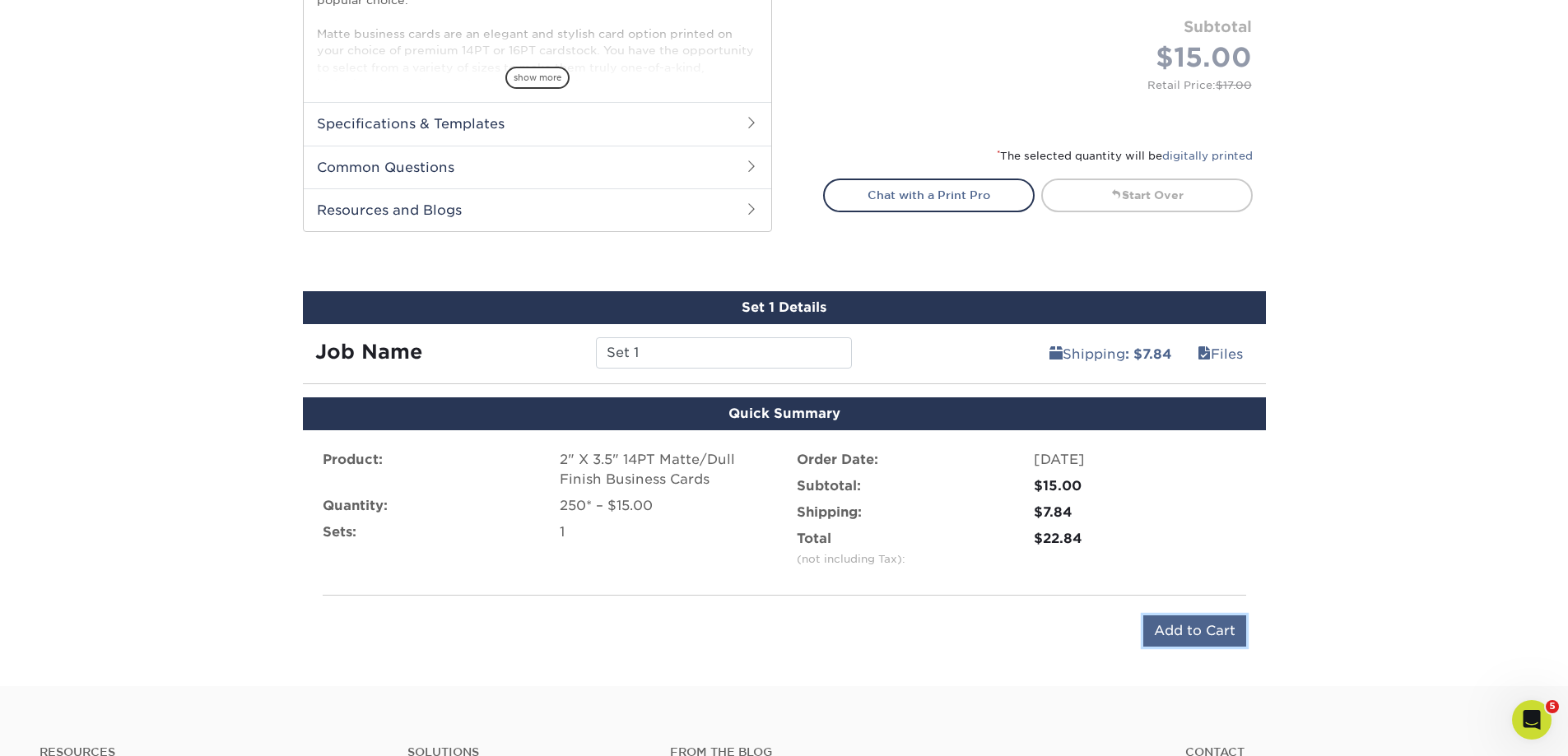
click at [1197, 631] on input "Add to Cart" at bounding box center [1194, 631] width 103 height 31
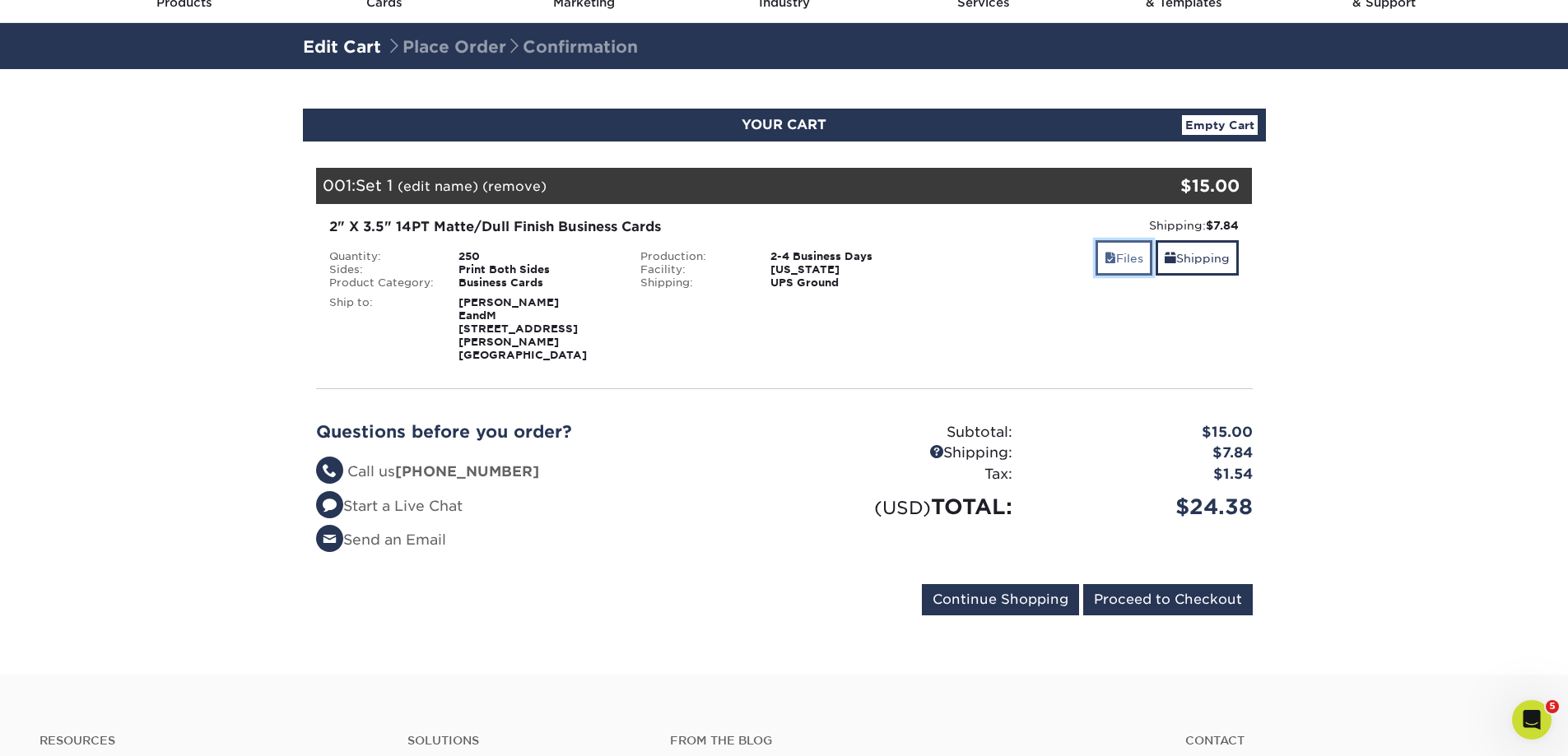
click at [1114, 263] on link "Files" at bounding box center [1124, 258] width 57 height 35
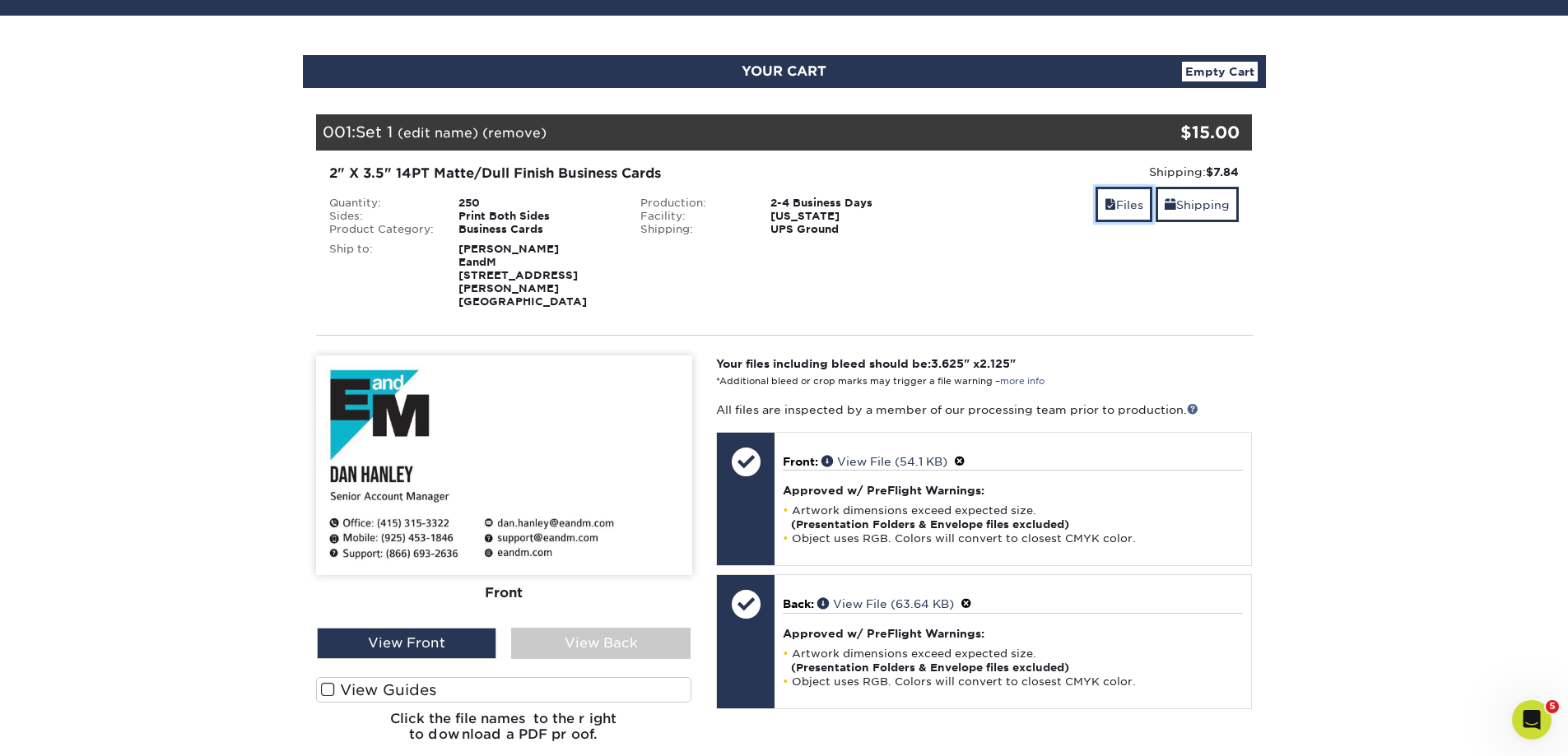
scroll to position [165, 0]
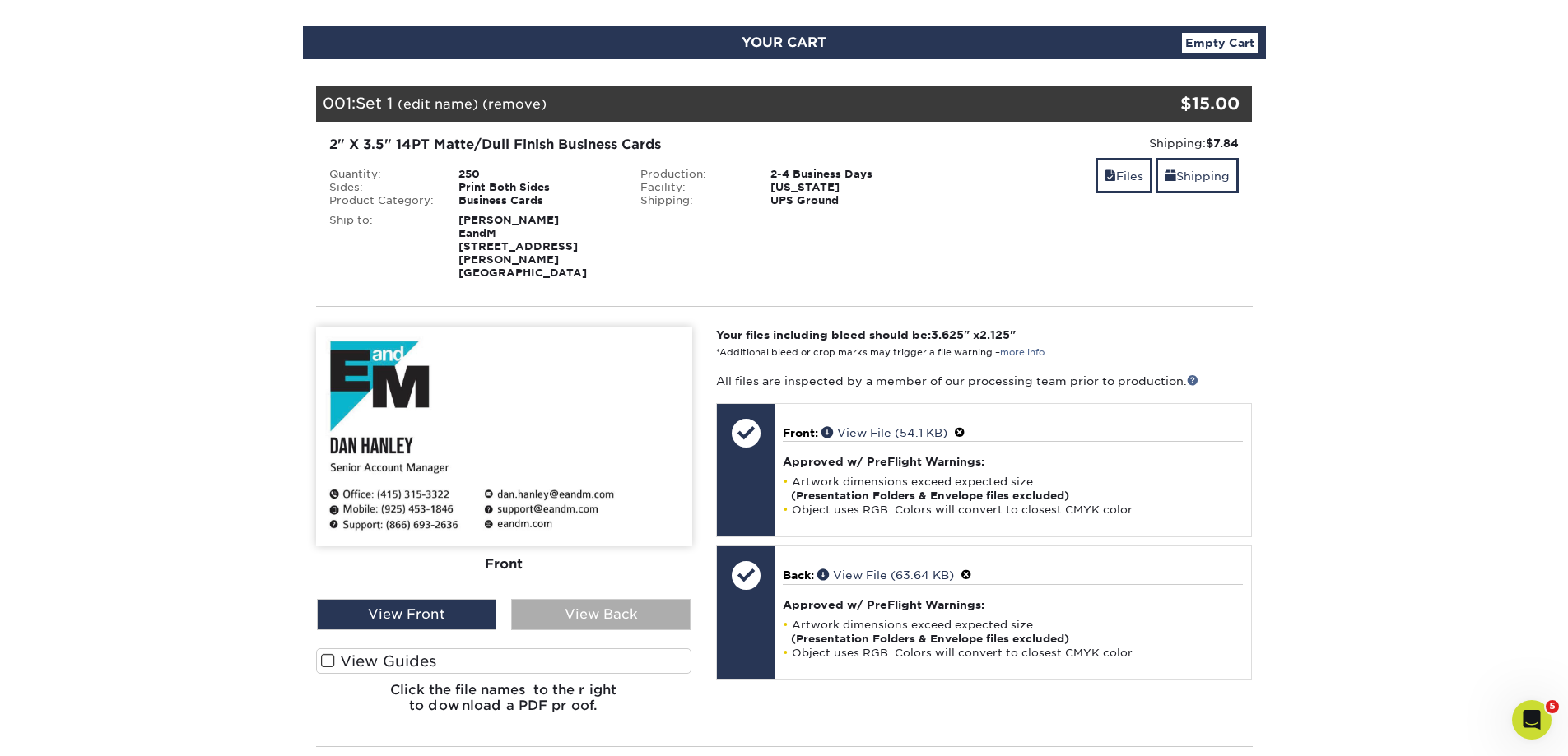
click at [588, 603] on div "View Back" at bounding box center [600, 614] width 179 height 31
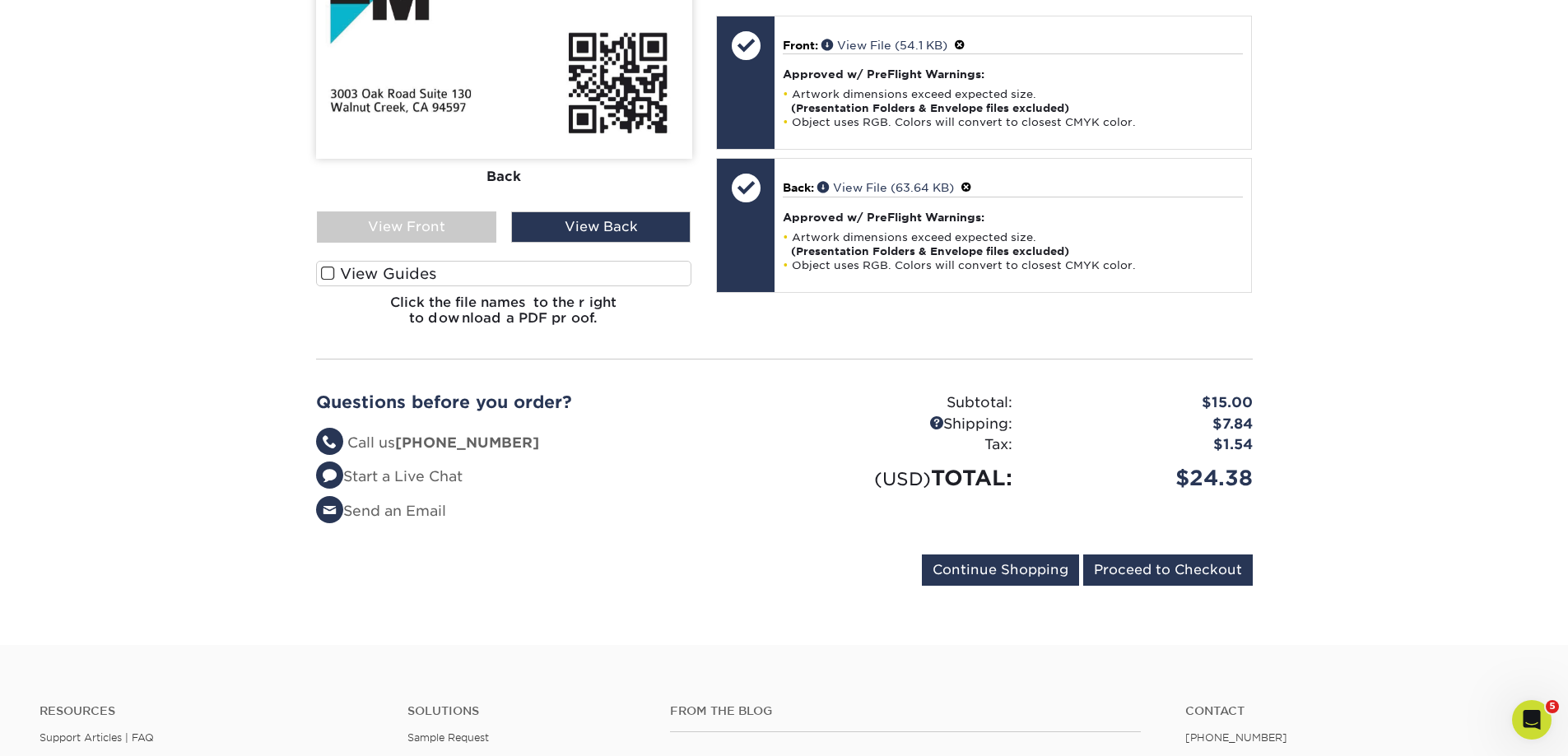
scroll to position [576, 0]
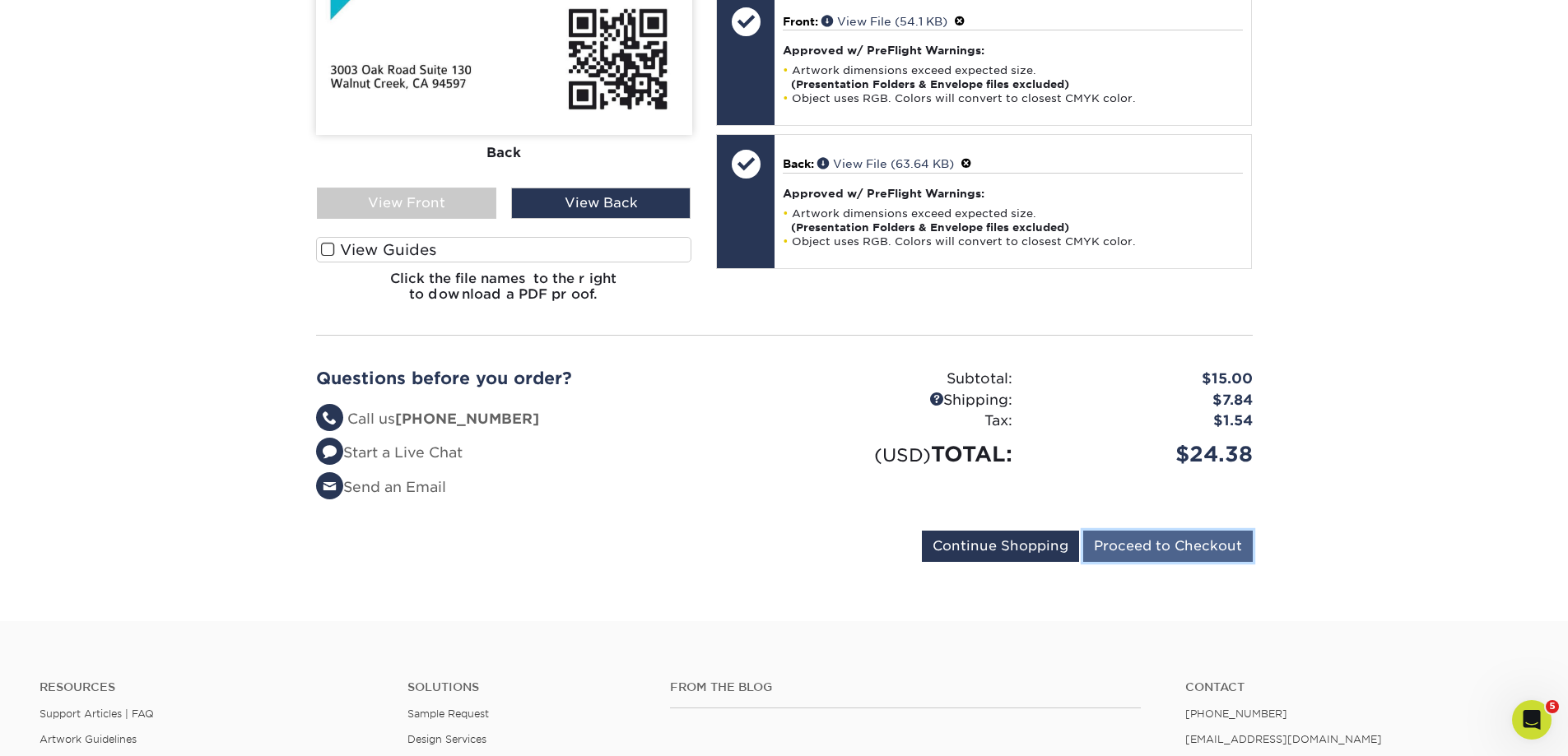
click at [1169, 531] on input "Proceed to Checkout" at bounding box center [1168, 546] width 169 height 31
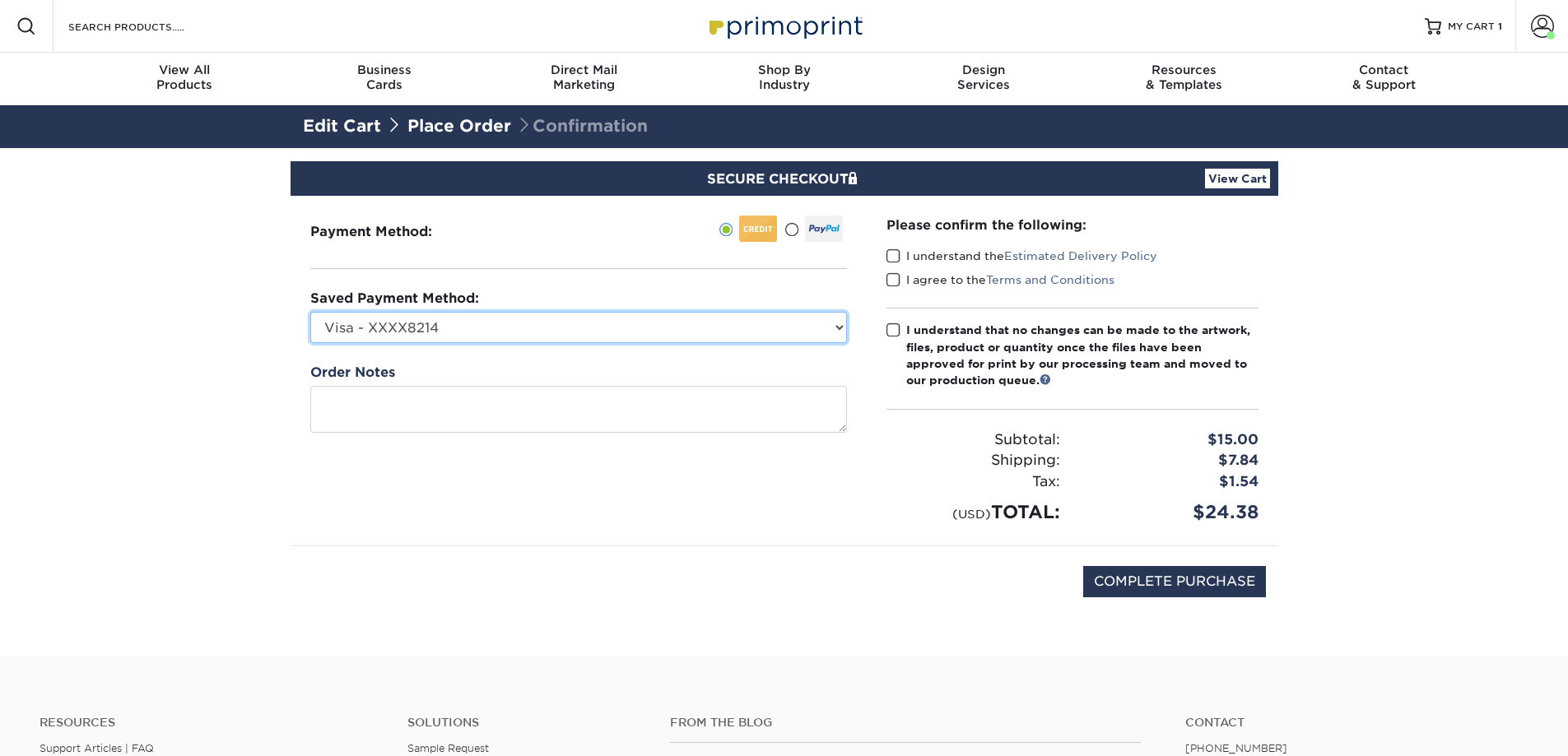
click at [437, 332] on select "Visa - XXXX8214 American Express - XXXX1002 American Express - XXXX1000 America…" at bounding box center [578, 327] width 536 height 31
select select "39506"
click at [310, 312] on select "Visa - XXXX8214 American Express - XXXX1002 American Express - XXXX1000 America…" at bounding box center [578, 327] width 536 height 31
click at [892, 253] on span at bounding box center [893, 256] width 14 height 16
click at [0, 0] on input "I understand the Estimated Delivery Policy" at bounding box center [0, 0] width 0 height 0
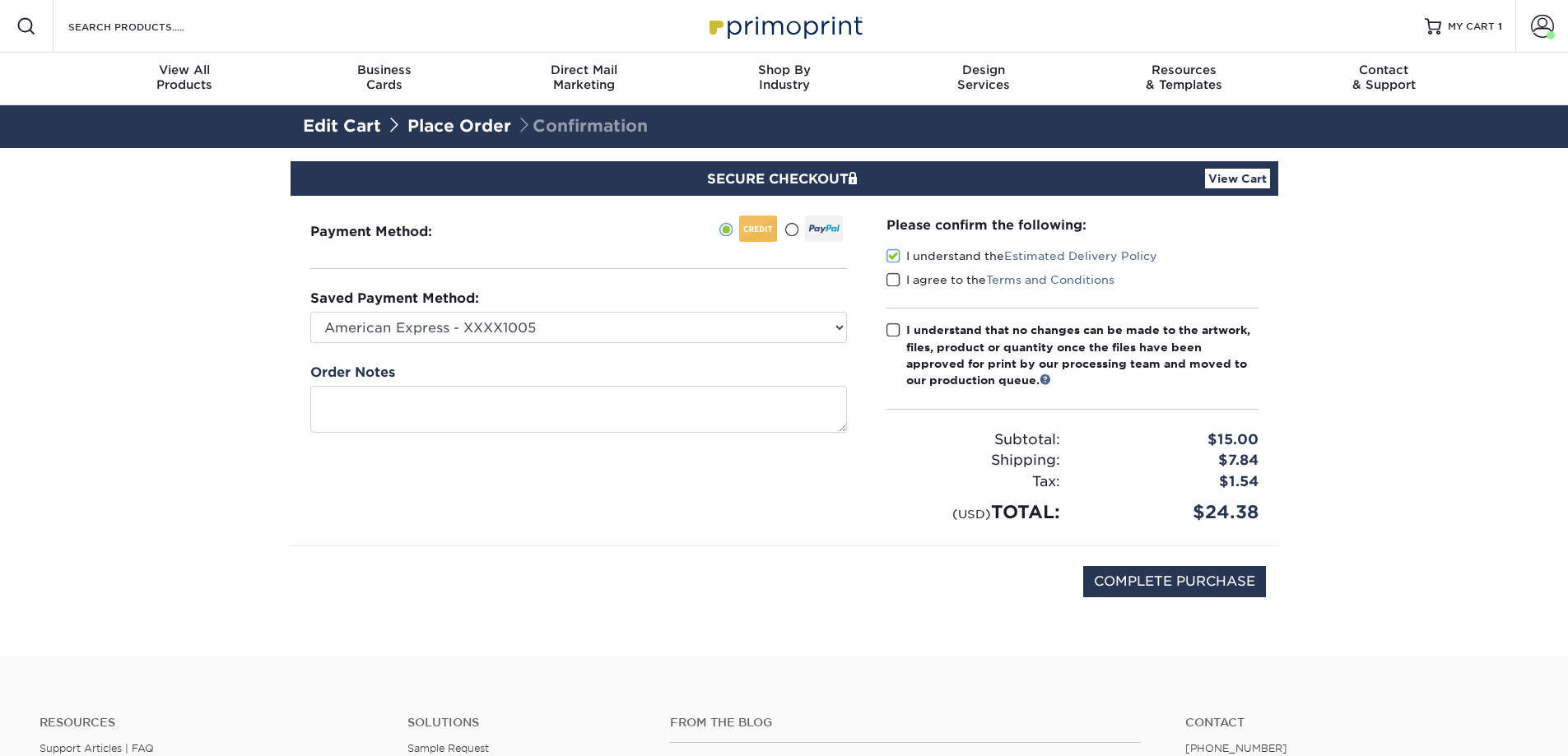
click at [891, 280] on span at bounding box center [893, 280] width 14 height 16
click at [0, 0] on input "I agree to the Terms and Conditions" at bounding box center [0, 0] width 0 height 0
click at [893, 321] on div "Please confirm the following: I understand the Estimated Delivery Policy I agre…" at bounding box center [1072, 370] width 372 height 310
click at [894, 329] on span at bounding box center [893, 330] width 14 height 16
click at [0, 0] on input "I understand that no changes can be made to the artwork, files, product or quan…" at bounding box center [0, 0] width 0 height 0
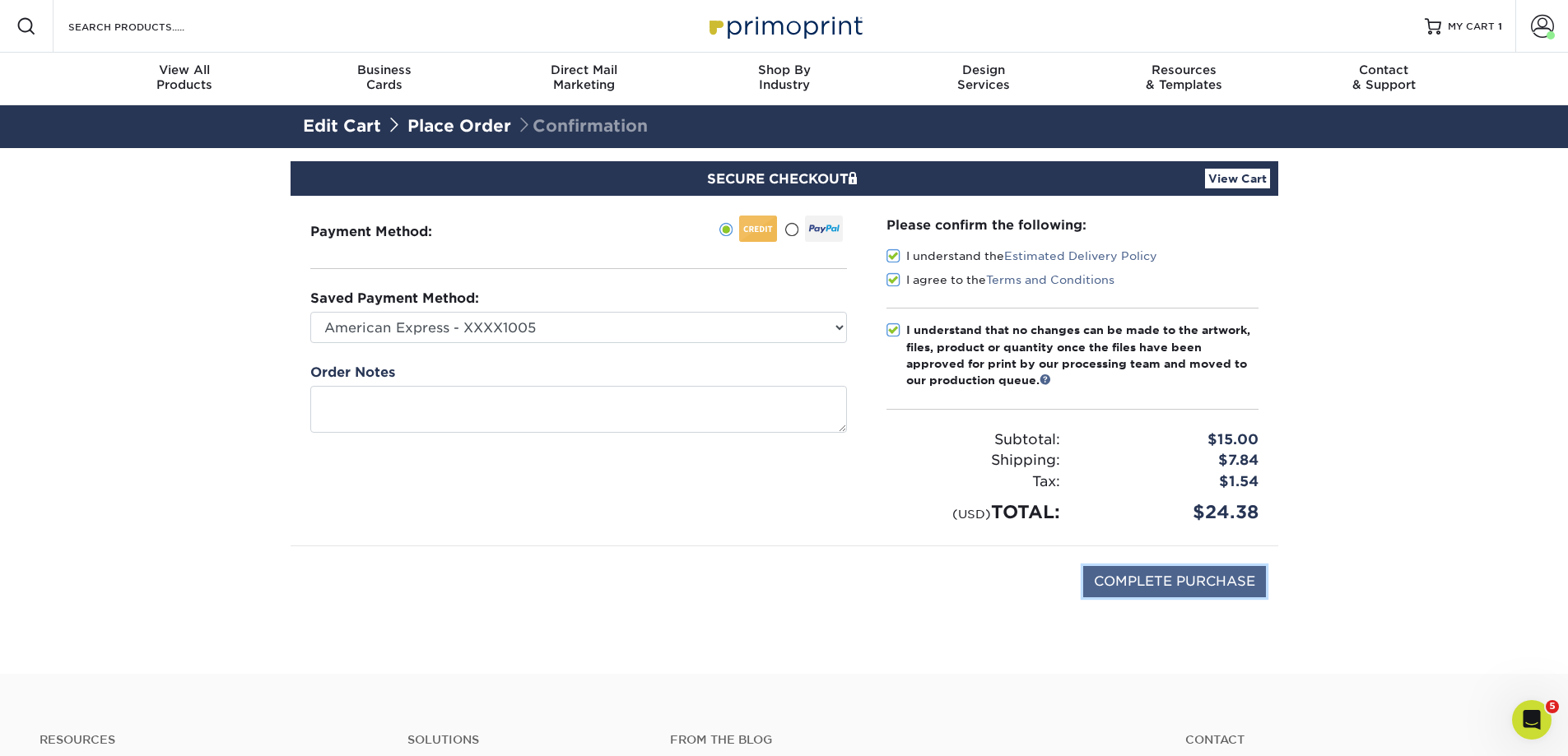
click at [1145, 572] on input "COMPLETE PURCHASE" at bounding box center [1174, 581] width 183 height 31
type input "PROCESSING, PLEASE WAIT..."
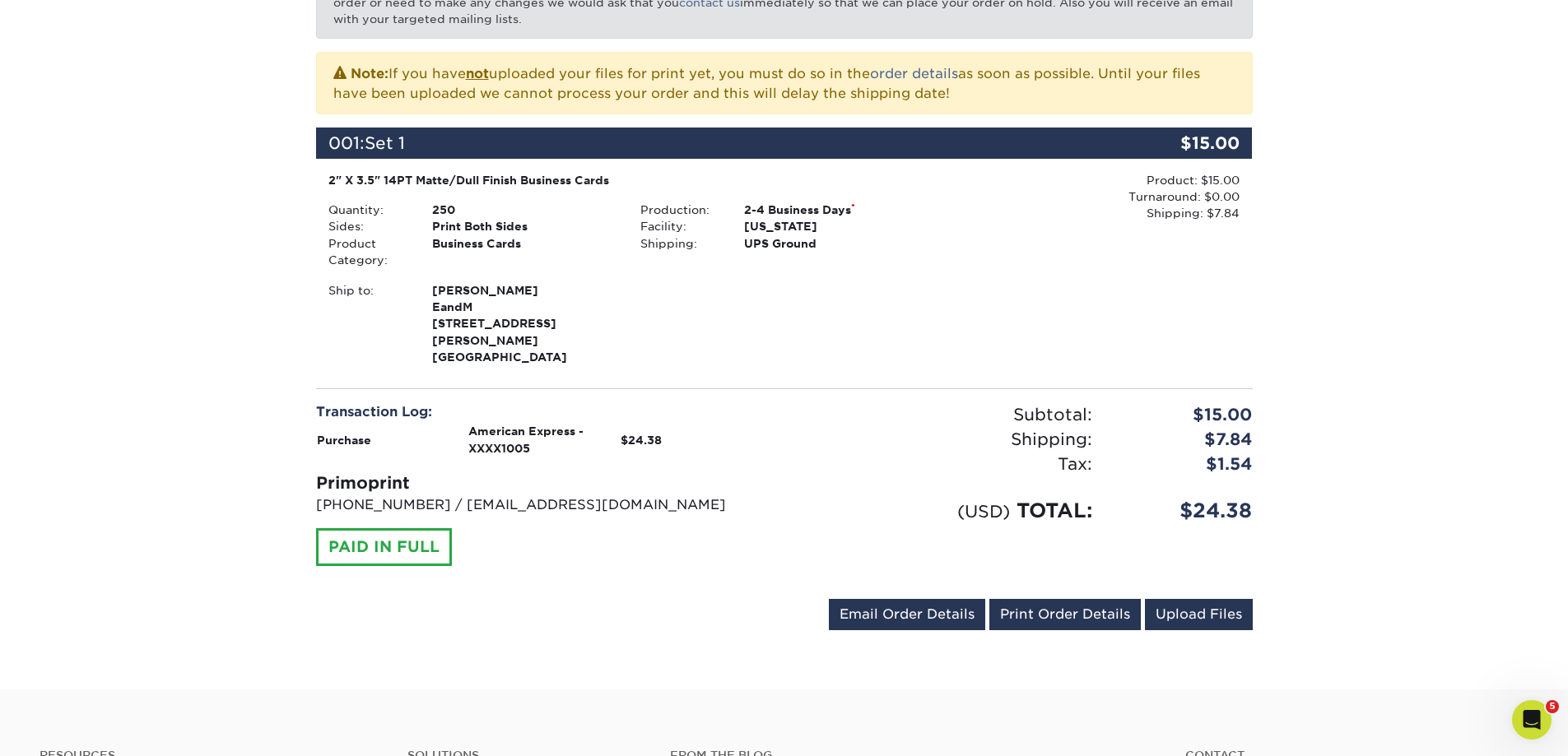
scroll to position [329, 0]
